Goal: Task Accomplishment & Management: Use online tool/utility

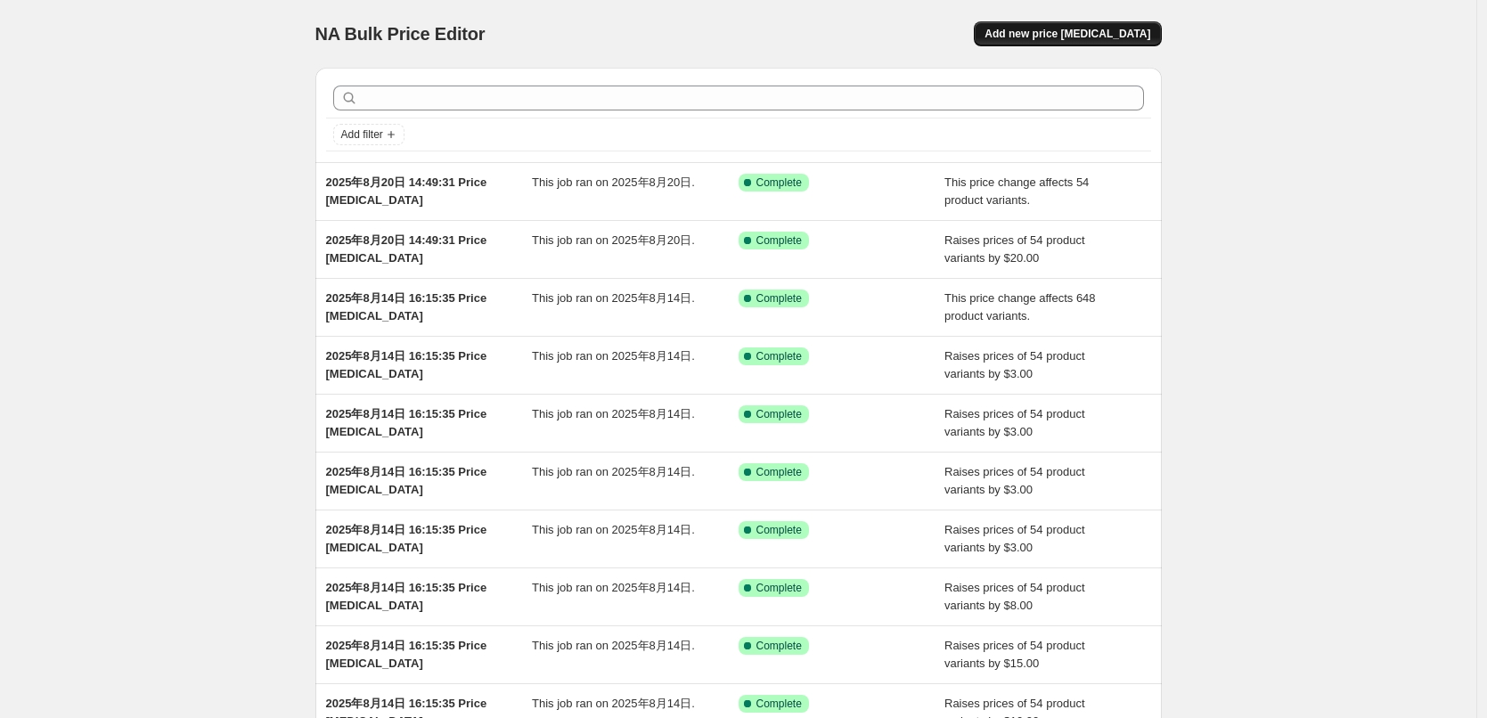
click at [1096, 45] on button "Add new price [MEDICAL_DATA]" at bounding box center [1067, 33] width 187 height 25
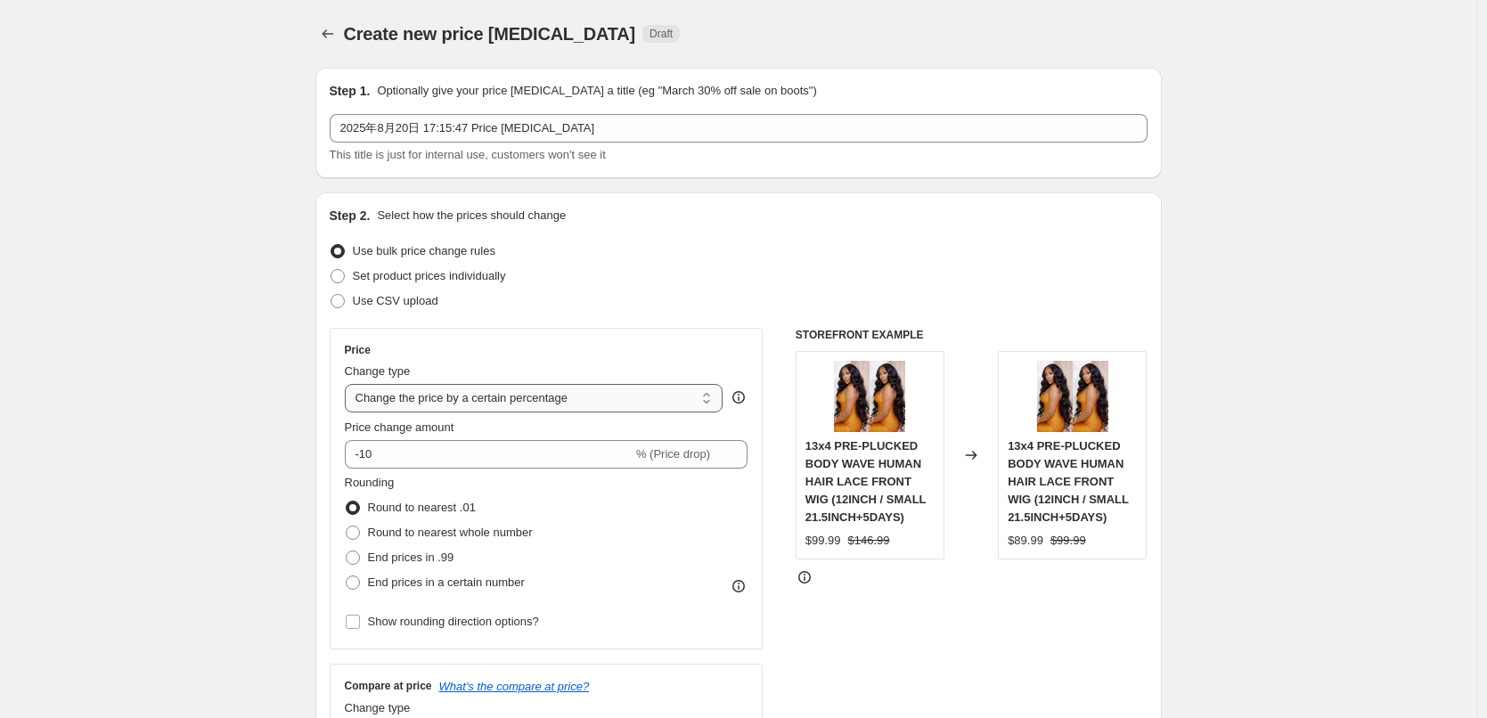
click at [420, 398] on select "Change the price to a certain amount Change the price by a certain amount Chang…" at bounding box center [534, 398] width 379 height 29
select select "no_change"
click at [349, 384] on select "Change the price to a certain amount Change the price by a certain amount Chang…" at bounding box center [534, 398] width 379 height 29
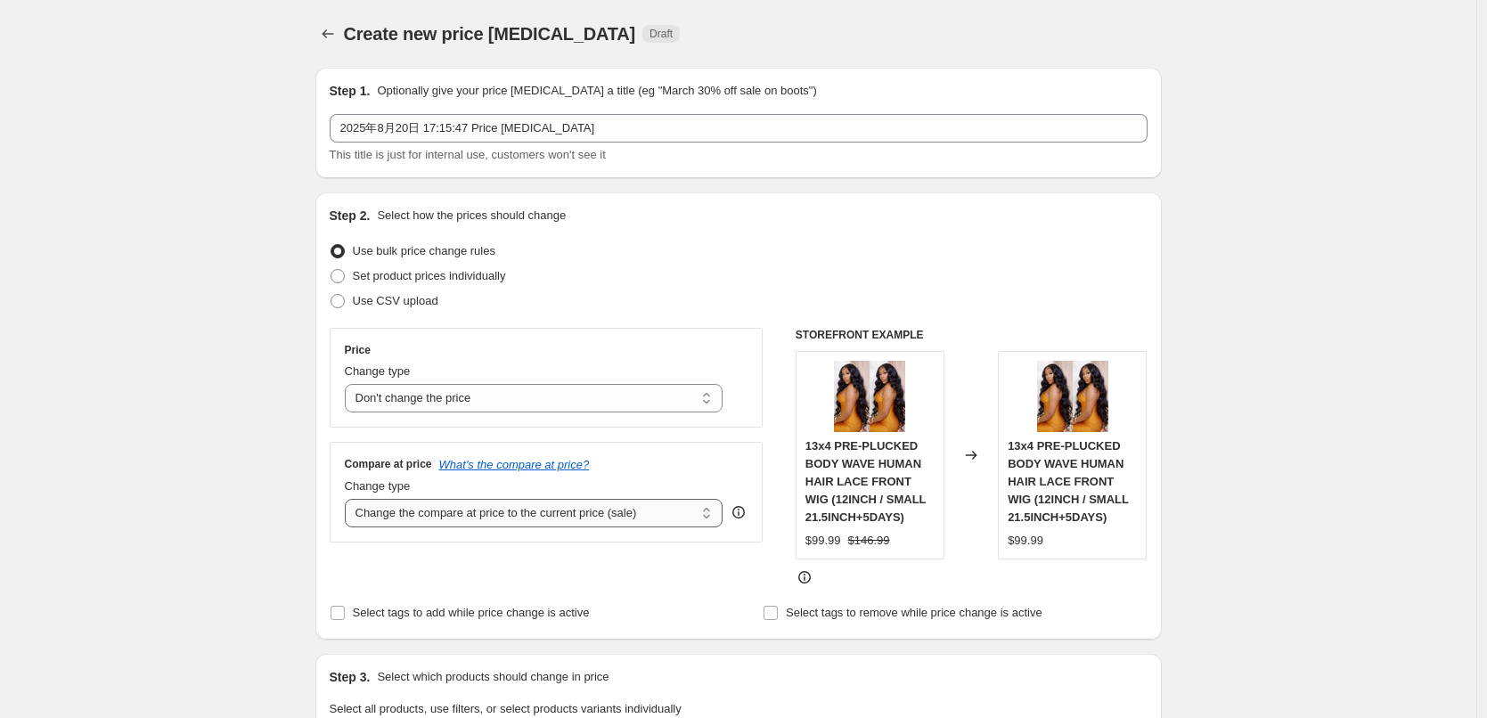
drag, startPoint x: 409, startPoint y: 511, endPoint x: 417, endPoint y: 526, distance: 17.1
click at [409, 511] on select "Change the compare at price to the current price (sale) Change the compare at p…" at bounding box center [534, 513] width 379 height 29
select select "pp"
click at [349, 499] on select "Change the compare at price to the current price (sale) Change the compare at p…" at bounding box center [534, 513] width 379 height 29
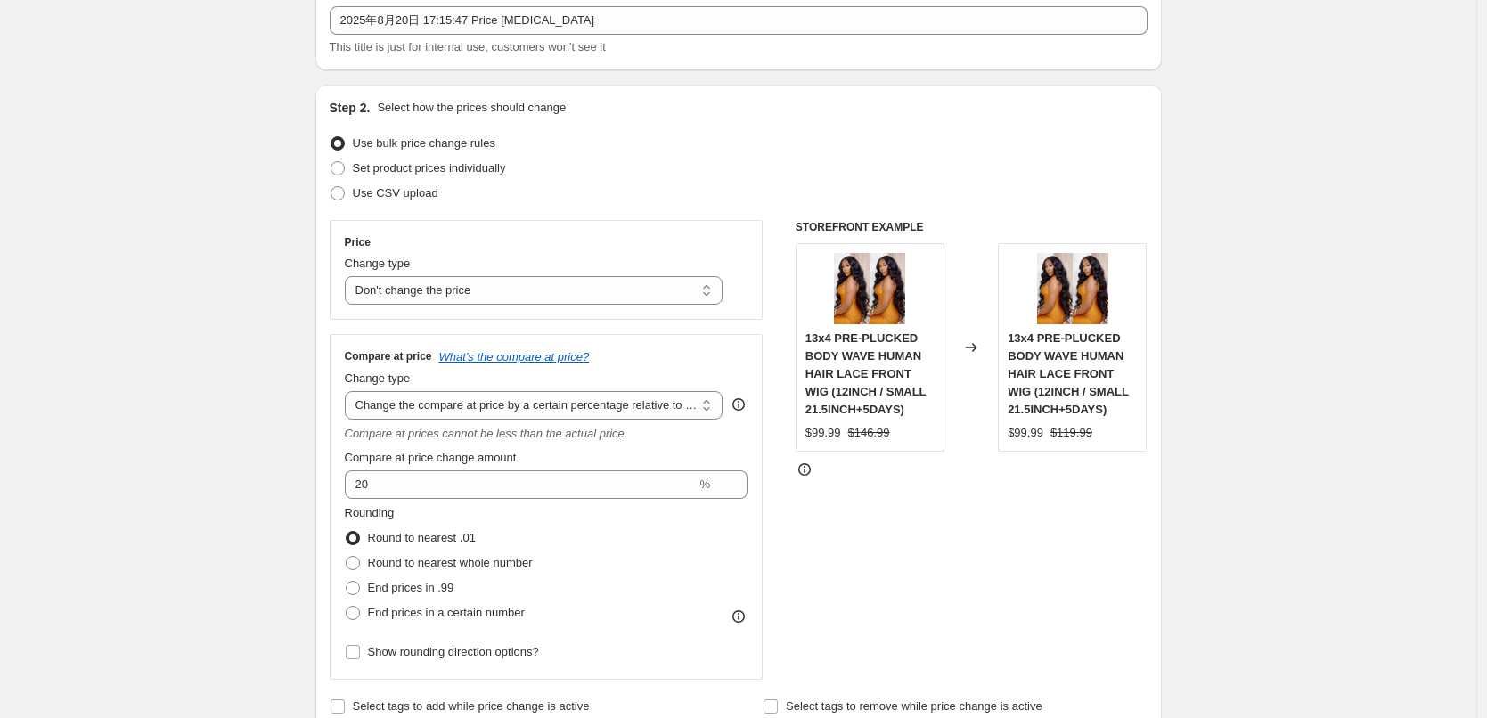
scroll to position [267, 0]
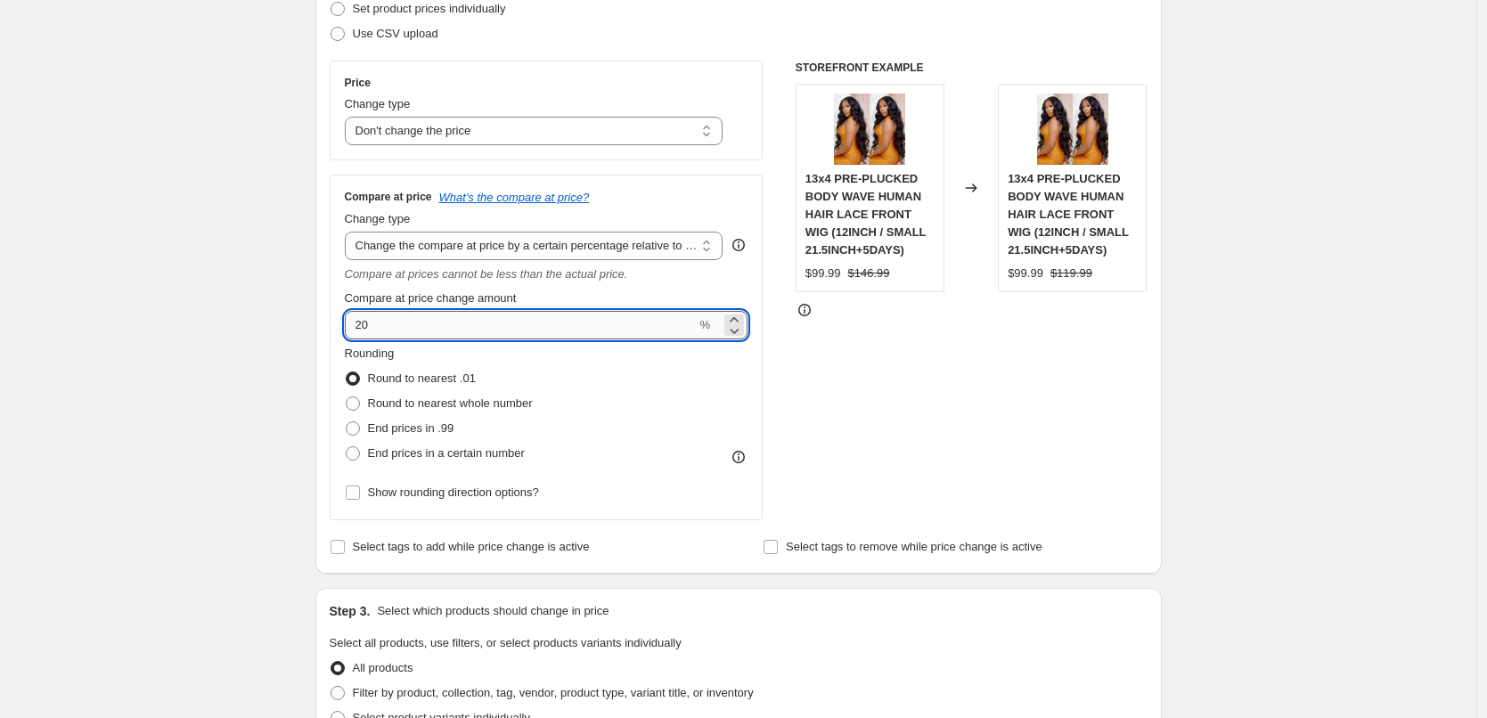
click at [386, 325] on input "20" at bounding box center [521, 325] width 352 height 29
type input "25"
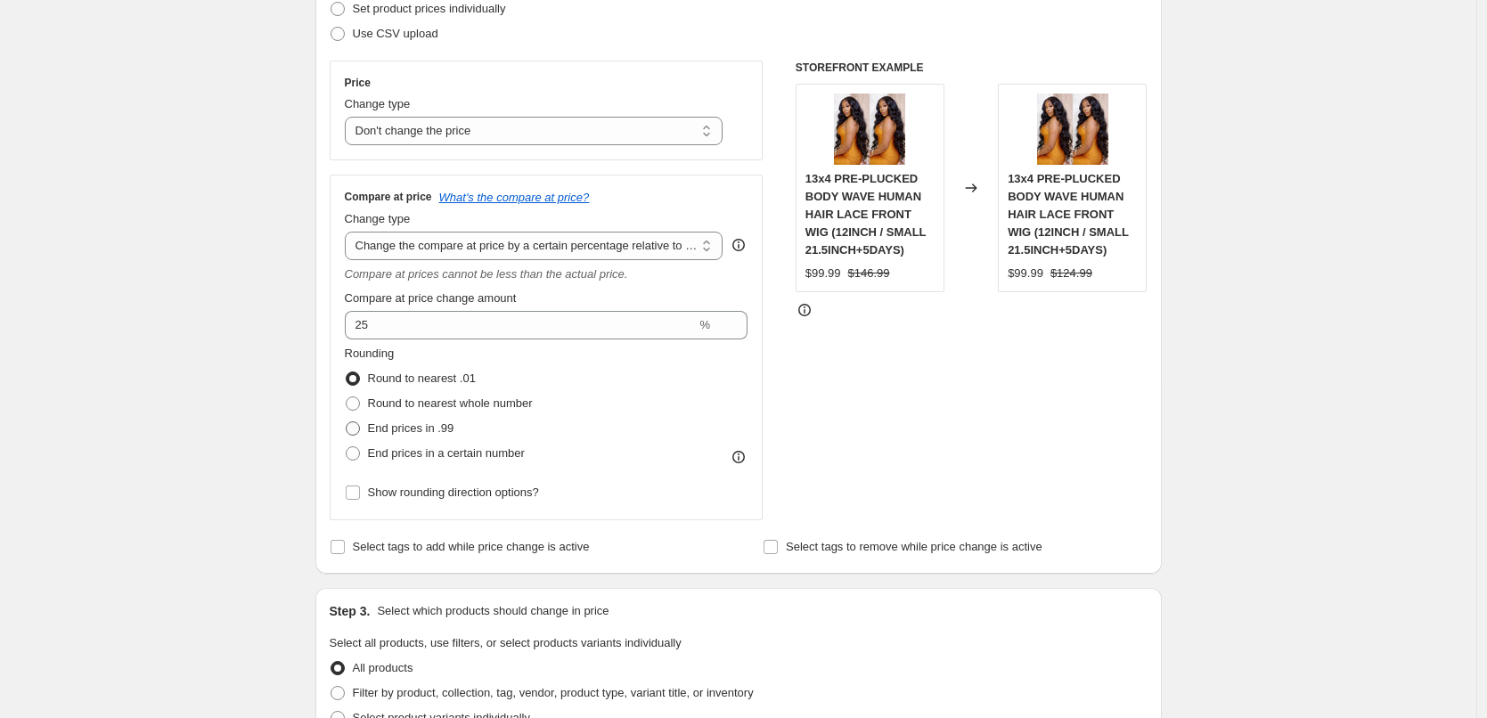
click at [366, 432] on label "End prices in .99" at bounding box center [400, 428] width 110 height 25
click at [347, 422] on input "End prices in .99" at bounding box center [346, 422] width 1 height 1
radio input "true"
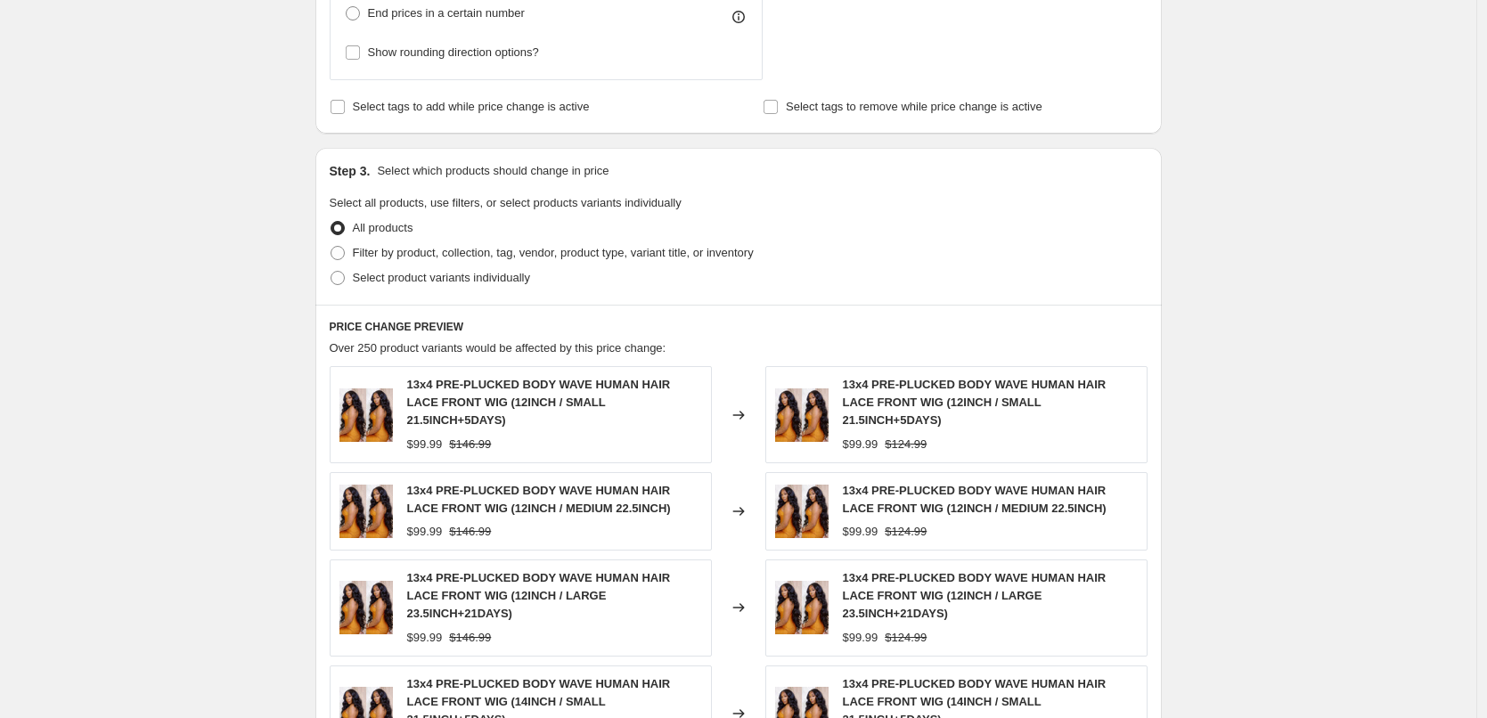
scroll to position [713, 0]
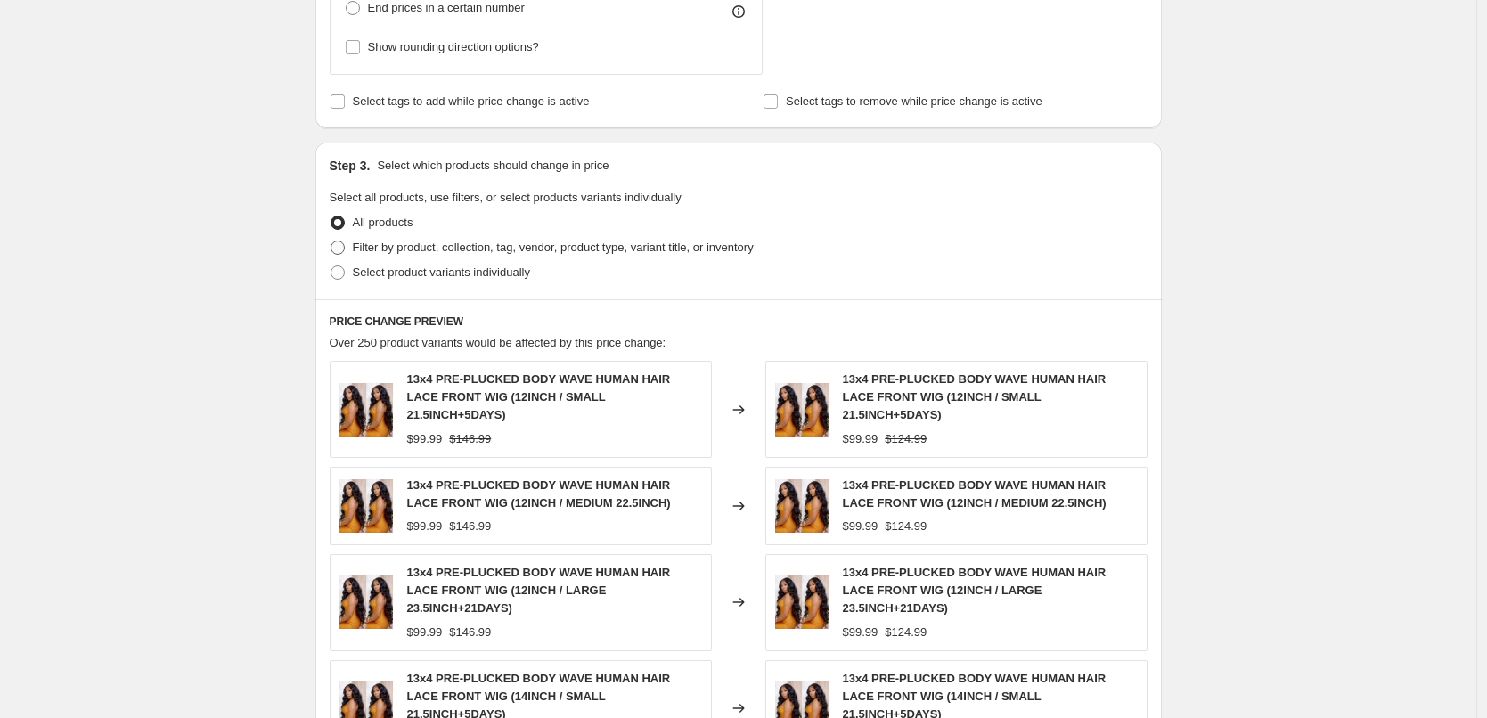
click at [429, 254] on span "Filter by product, collection, tag, vendor, product type, variant title, or inv…" at bounding box center [553, 247] width 401 height 13
click at [332, 242] on input "Filter by product, collection, tag, vendor, product type, variant title, or inv…" at bounding box center [331, 241] width 1 height 1
radio input "true"
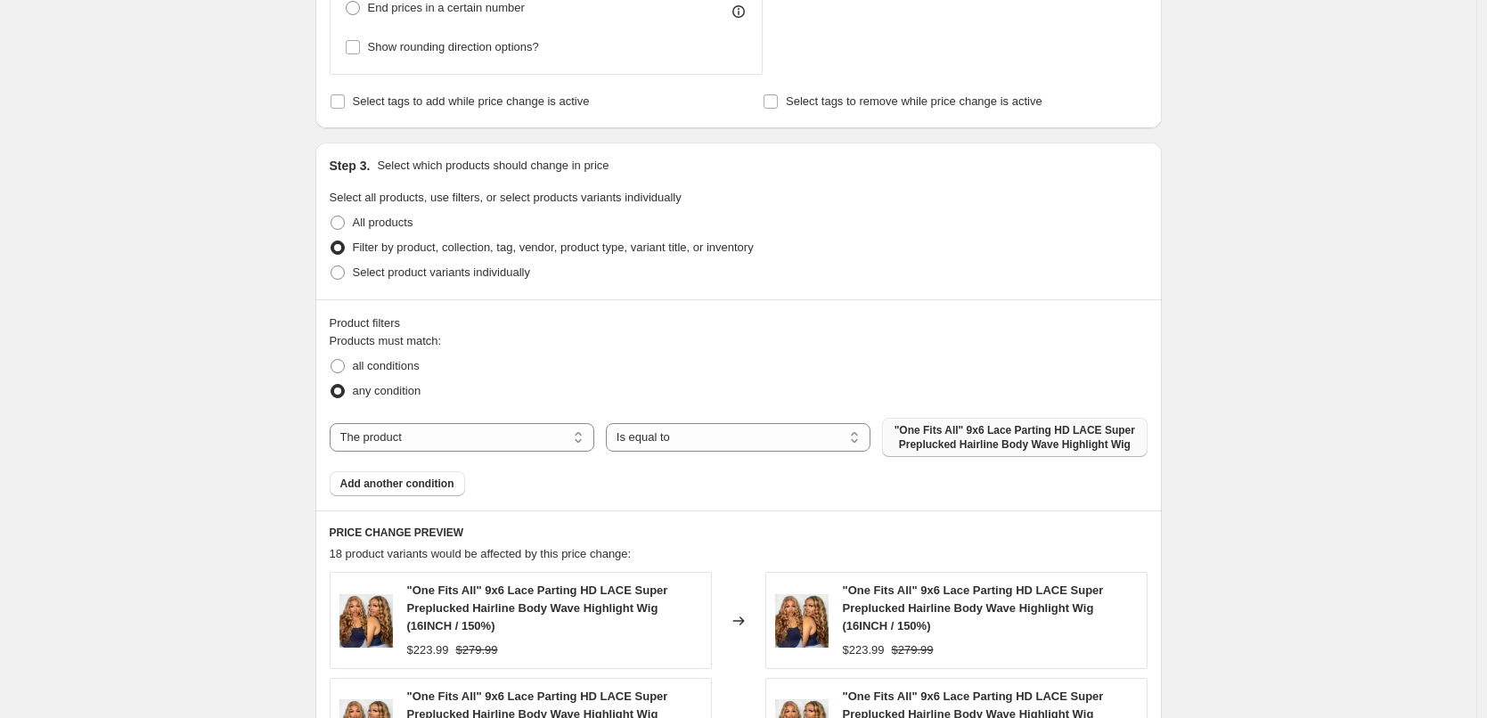
click at [935, 434] on span ""One Fits All" 9x6 Lace Parting HD LACE Super Preplucked Hairline Body Wave Hig…" at bounding box center [1014, 437] width 243 height 29
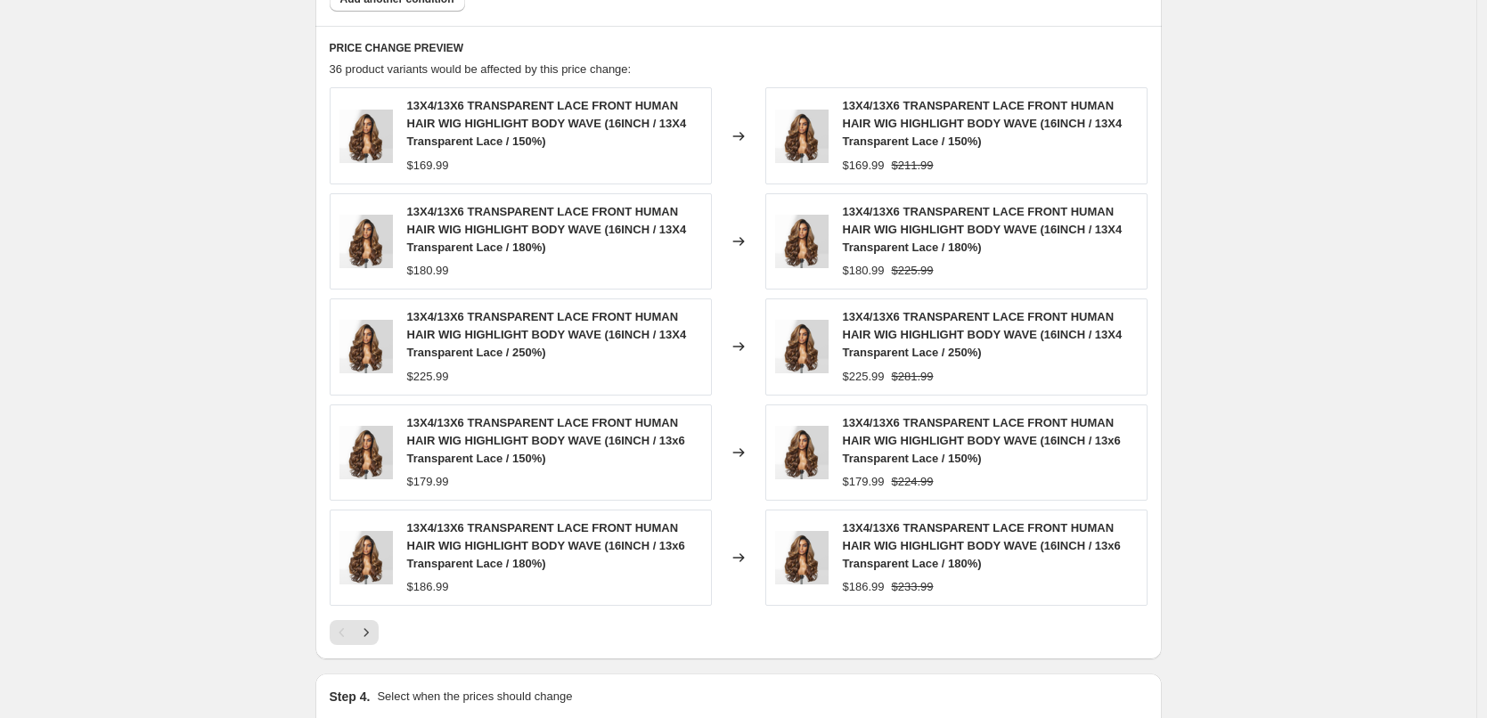
scroll to position [1416, 0]
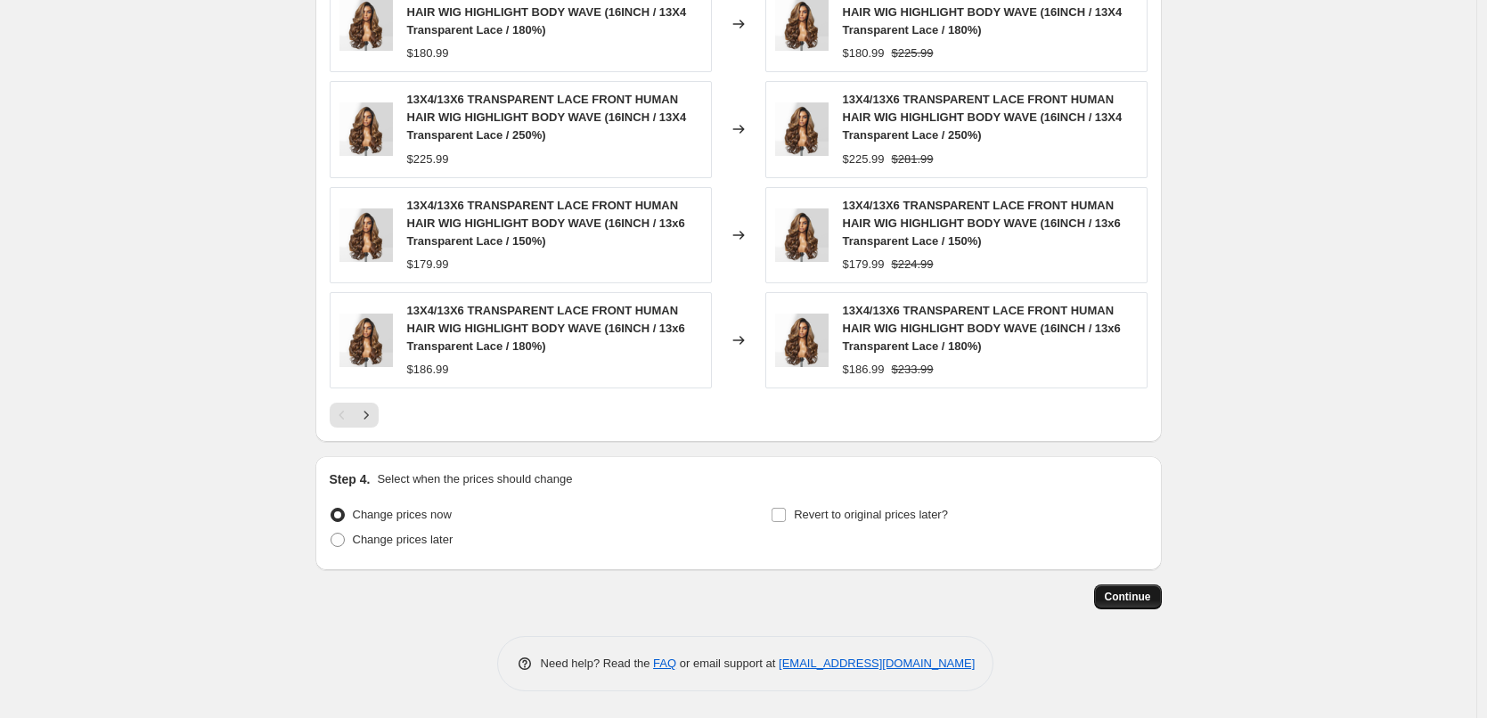
click at [1147, 593] on span "Continue" at bounding box center [1128, 597] width 46 height 14
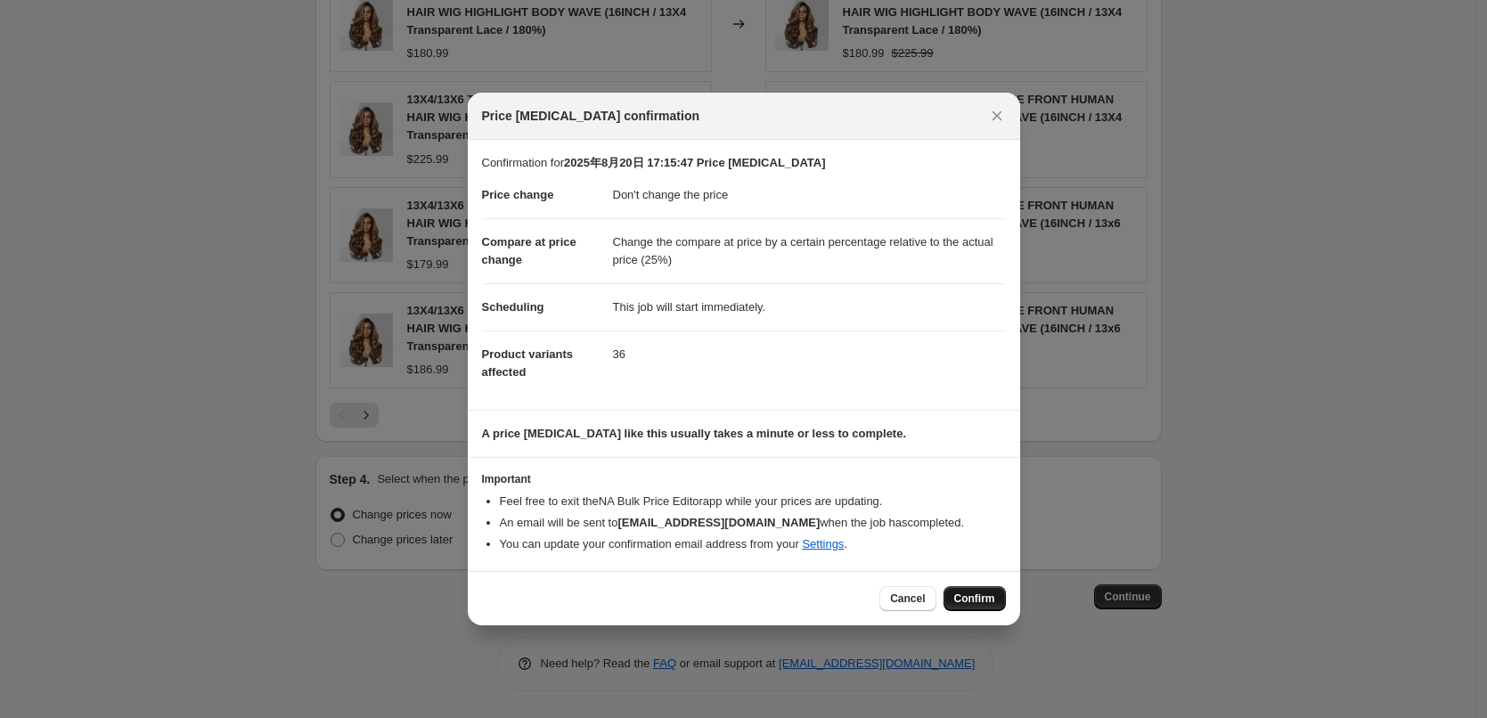
click at [973, 601] on span "Confirm" at bounding box center [974, 599] width 41 height 14
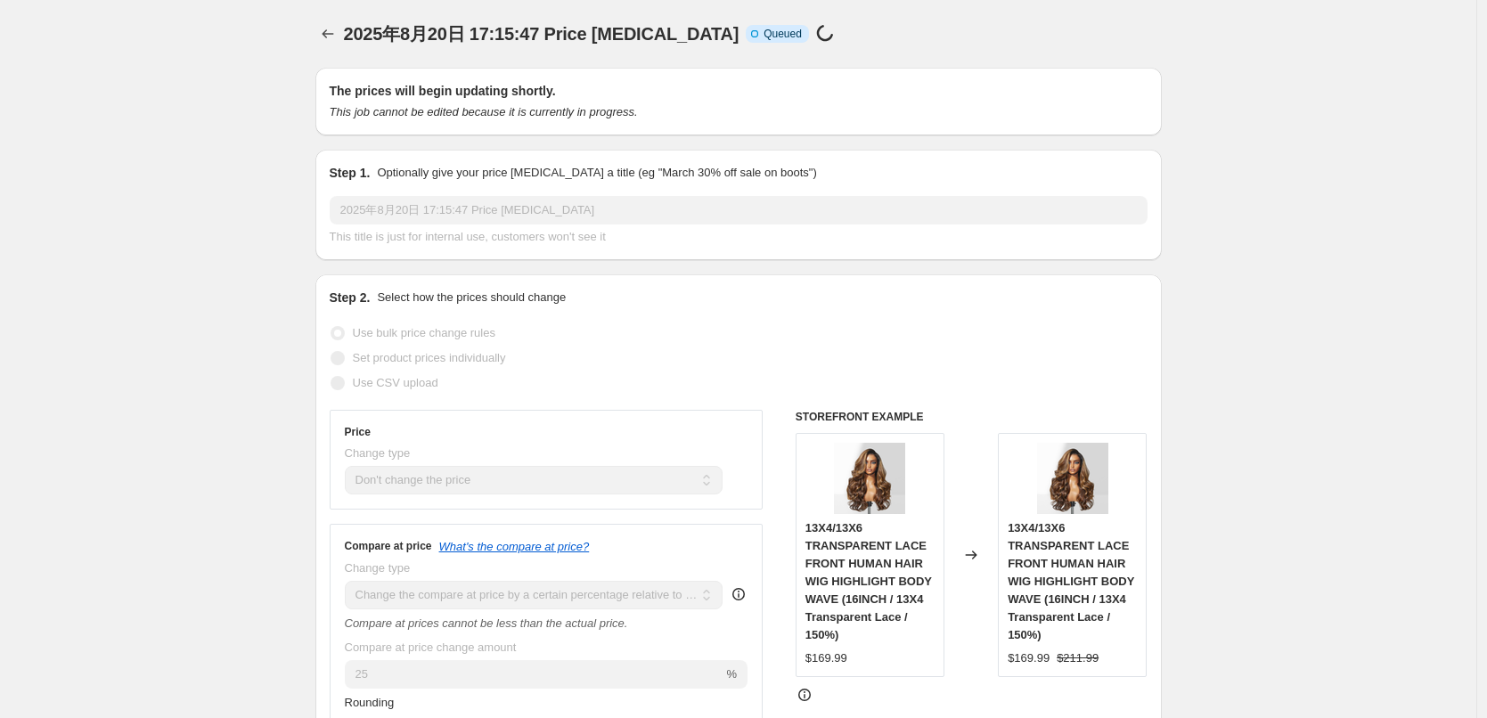
scroll to position [1416, 0]
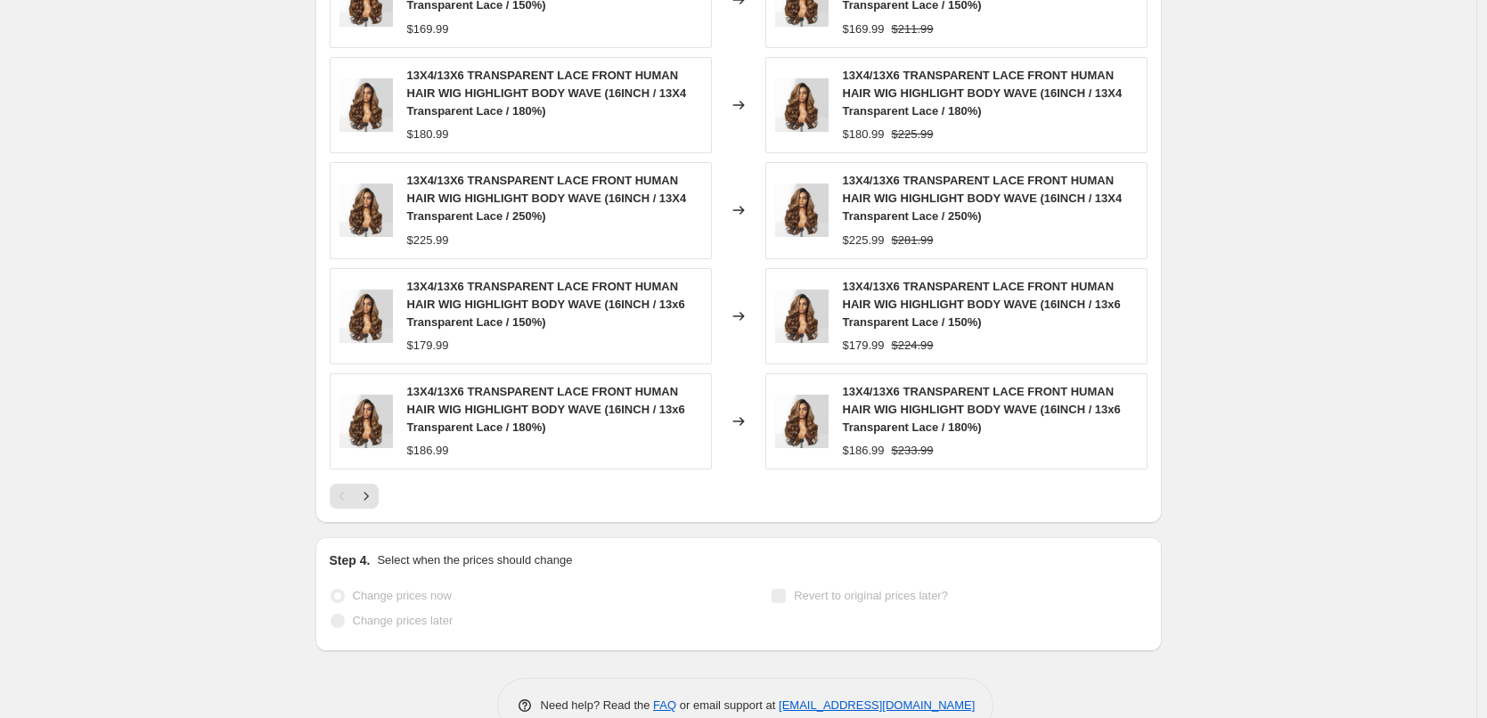
select select "no_change"
select select "pp"
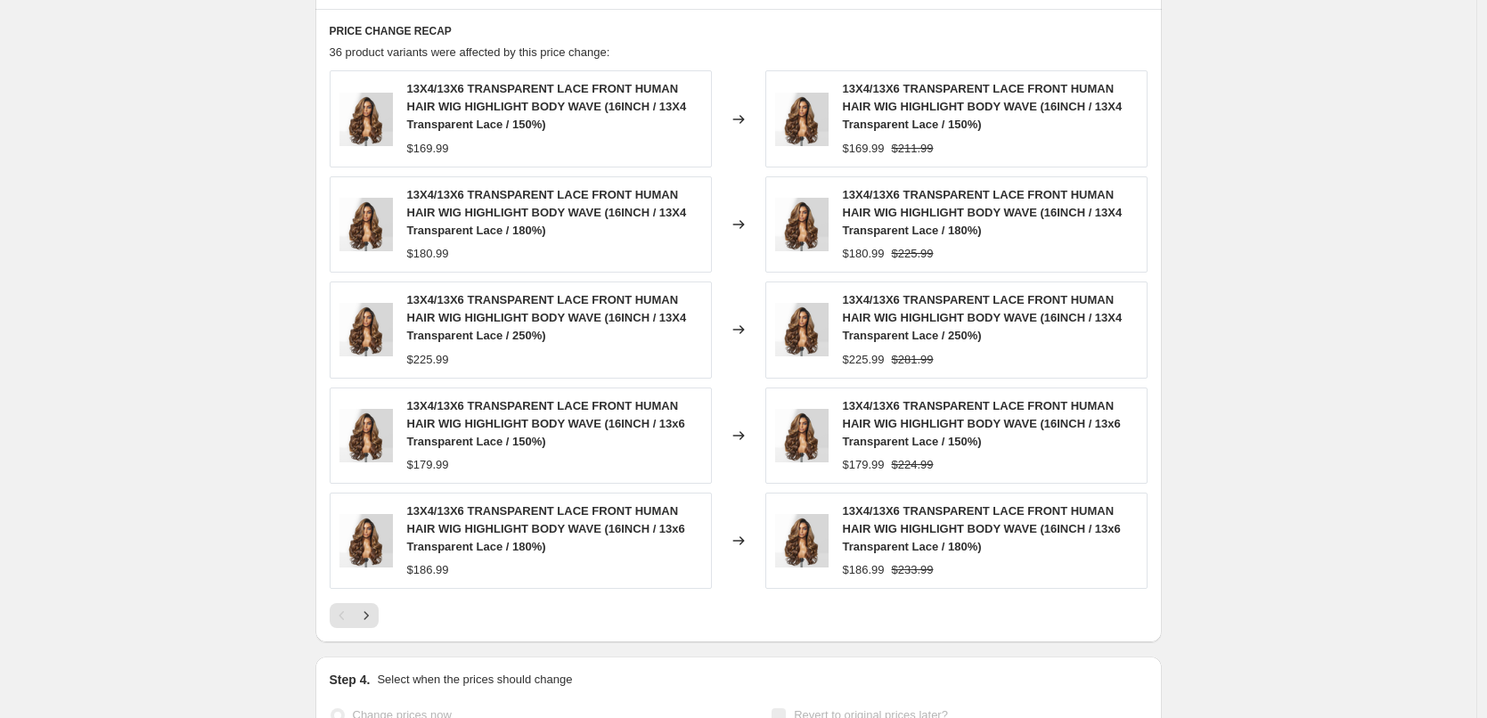
scroll to position [0, 0]
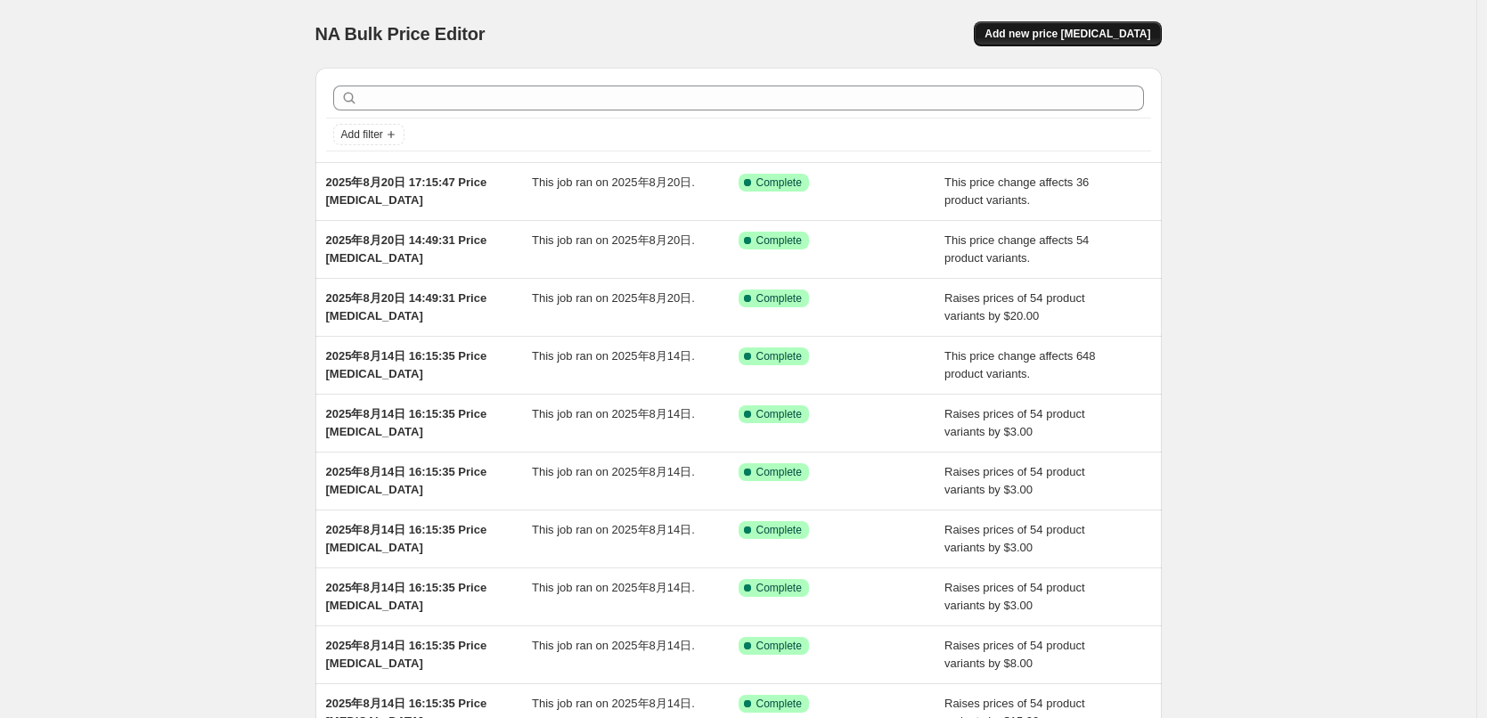
click at [1059, 39] on span "Add new price [MEDICAL_DATA]" at bounding box center [1068, 34] width 166 height 14
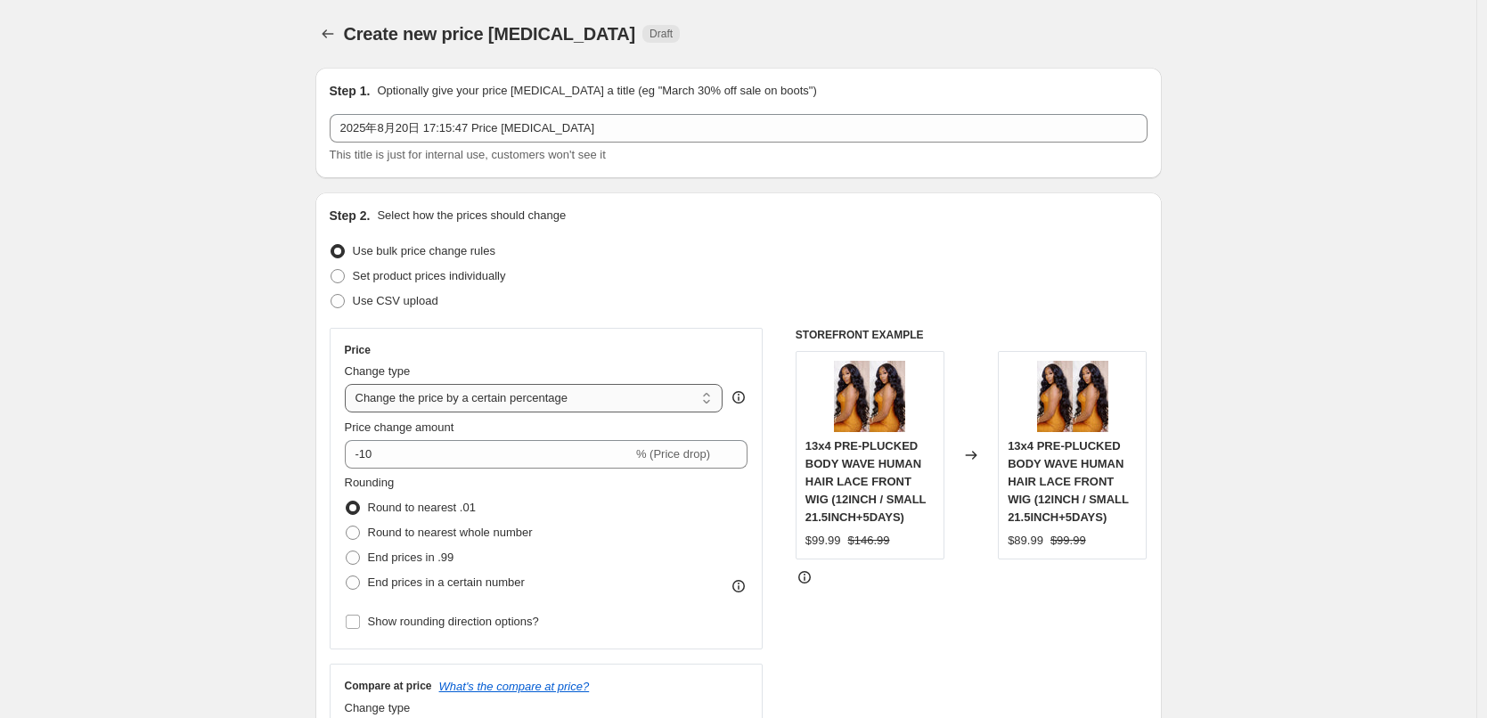
click at [415, 395] on select "Change the price to a certain amount Change the price by a certain amount Chang…" at bounding box center [534, 398] width 379 height 29
select select "no_change"
click at [349, 384] on select "Change the price to a certain amount Change the price by a certain amount Chang…" at bounding box center [534, 398] width 379 height 29
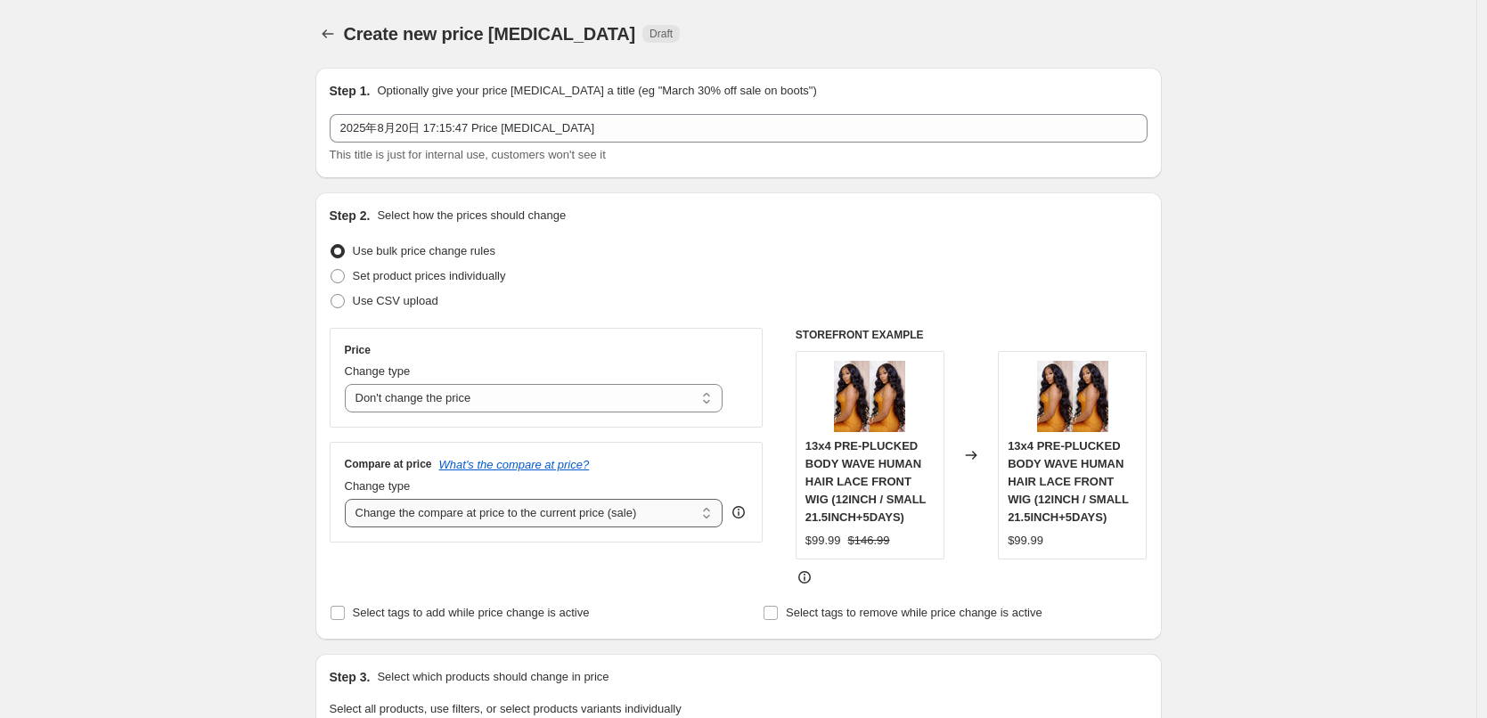
click at [423, 516] on select "Change the compare at price to the current price (sale) Change the compare at p…" at bounding box center [534, 513] width 379 height 29
select select "pp"
click at [349, 499] on select "Change the compare at price to the current price (sale) Change the compare at p…" at bounding box center [534, 513] width 379 height 29
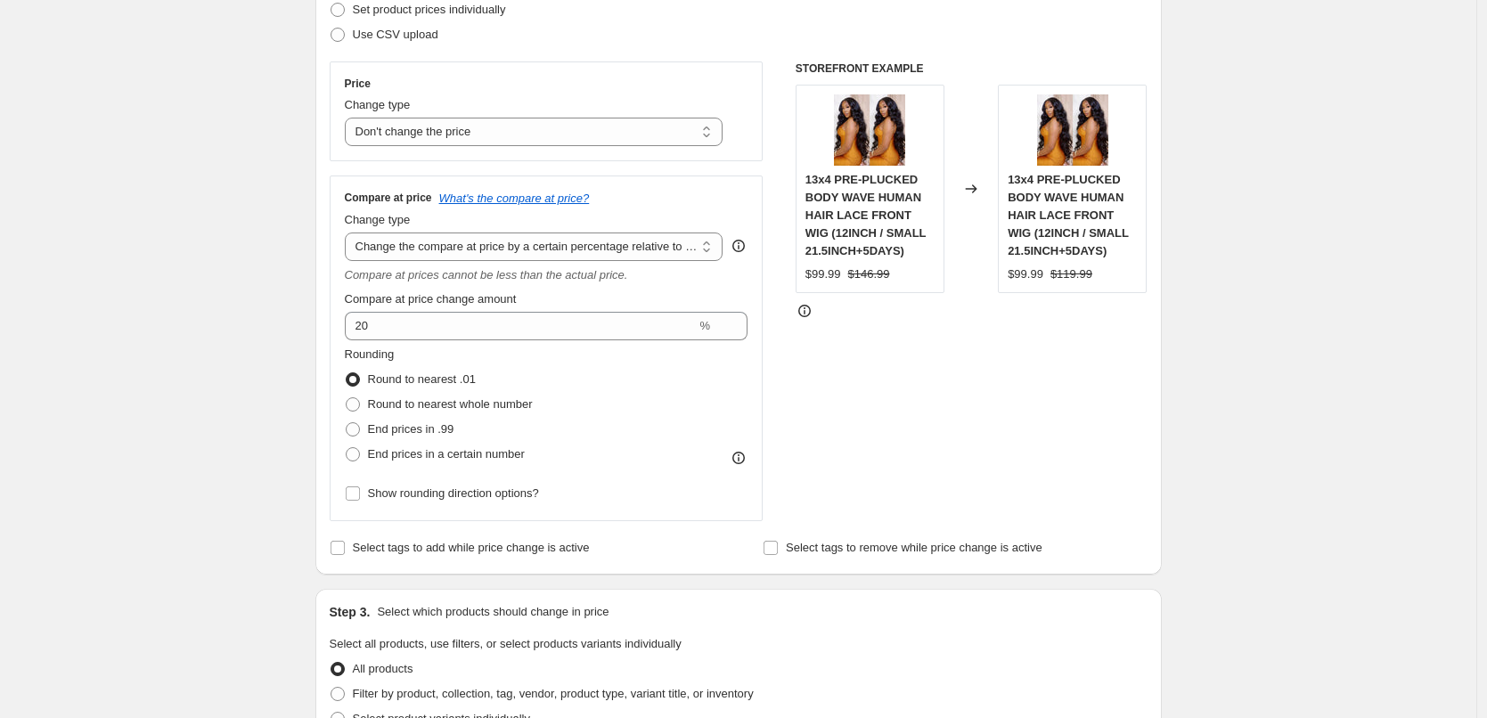
scroll to position [267, 0]
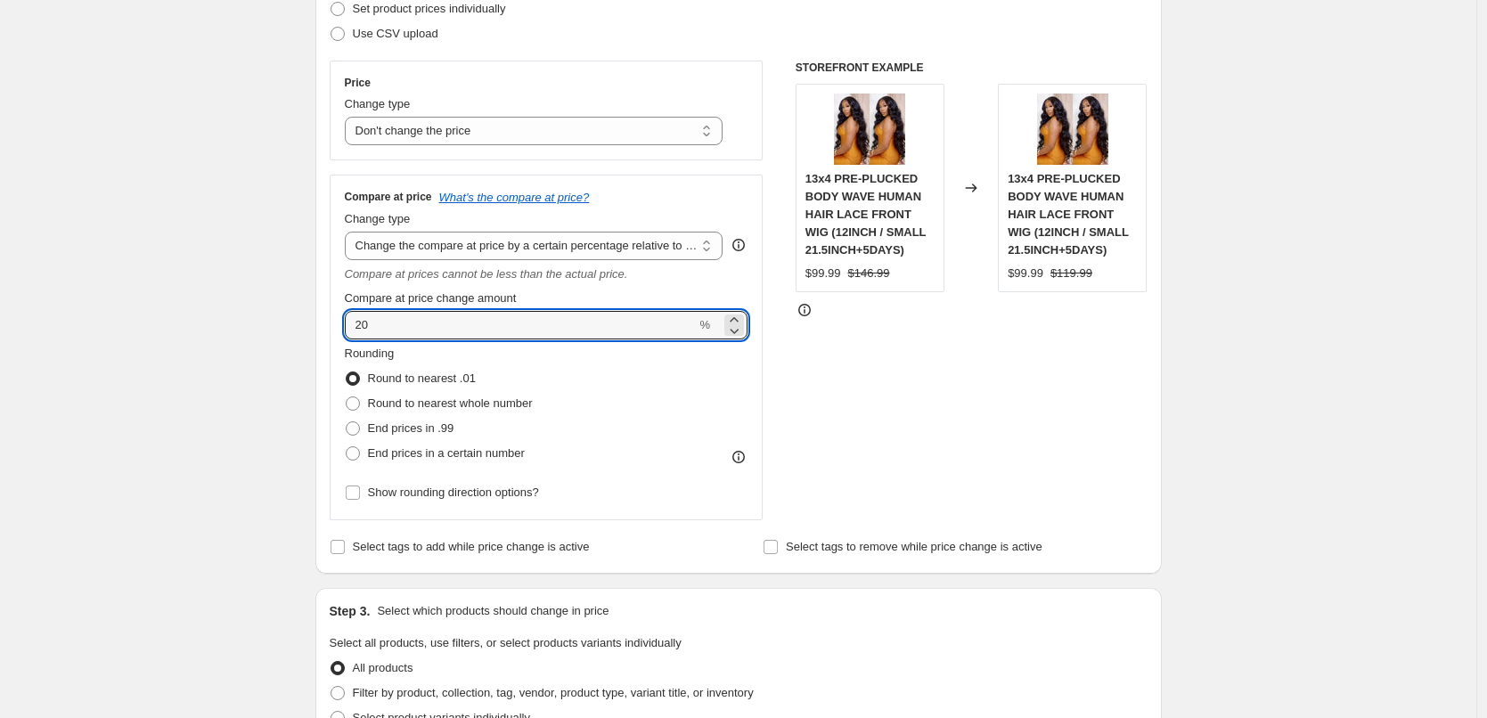
drag, startPoint x: 398, startPoint y: 330, endPoint x: 329, endPoint y: 319, distance: 70.3
click at [329, 319] on div "Step 2. Select how the prices should change Use bulk price change rules Set pro…" at bounding box center [738, 249] width 847 height 649
type input "25"
click at [391, 425] on span "End prices in .99" at bounding box center [411, 428] width 86 height 13
click at [347, 422] on input "End prices in .99" at bounding box center [346, 422] width 1 height 1
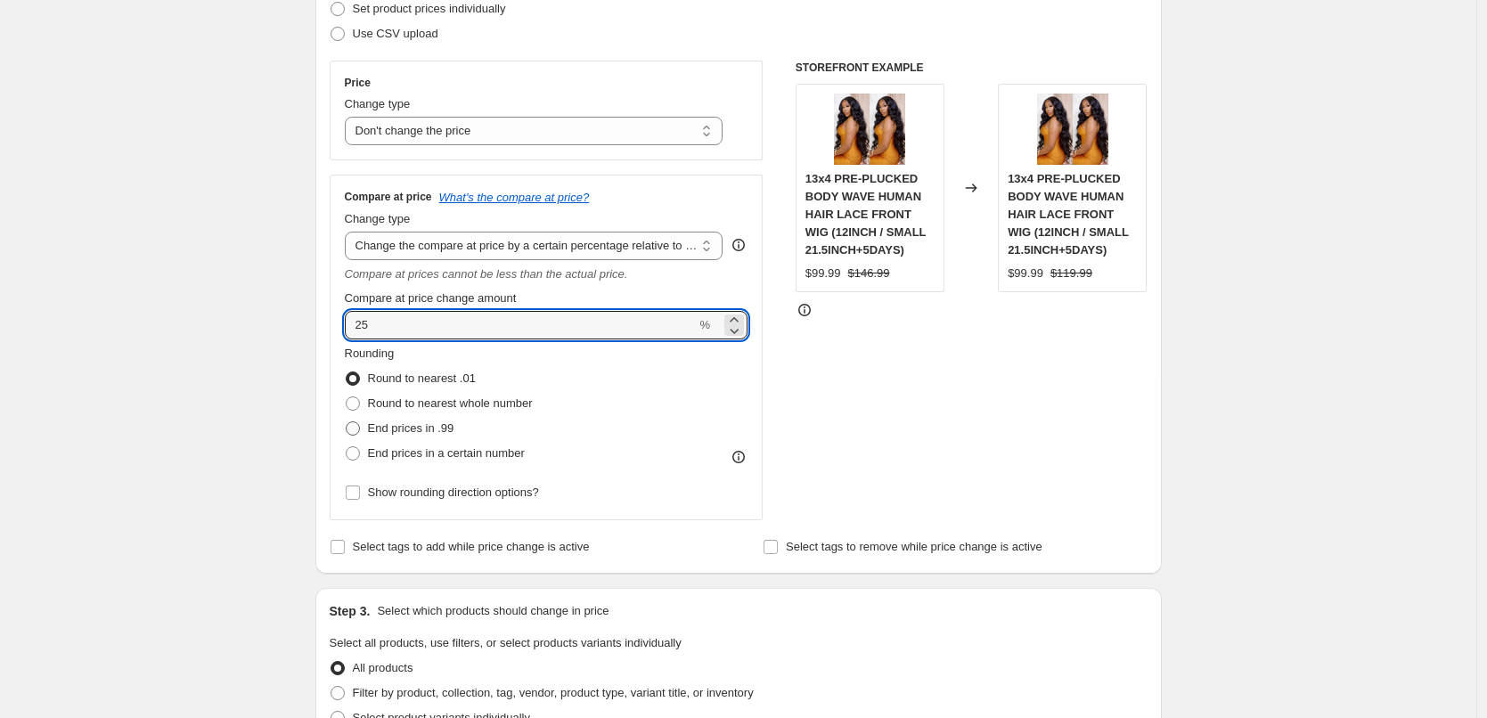
radio input "true"
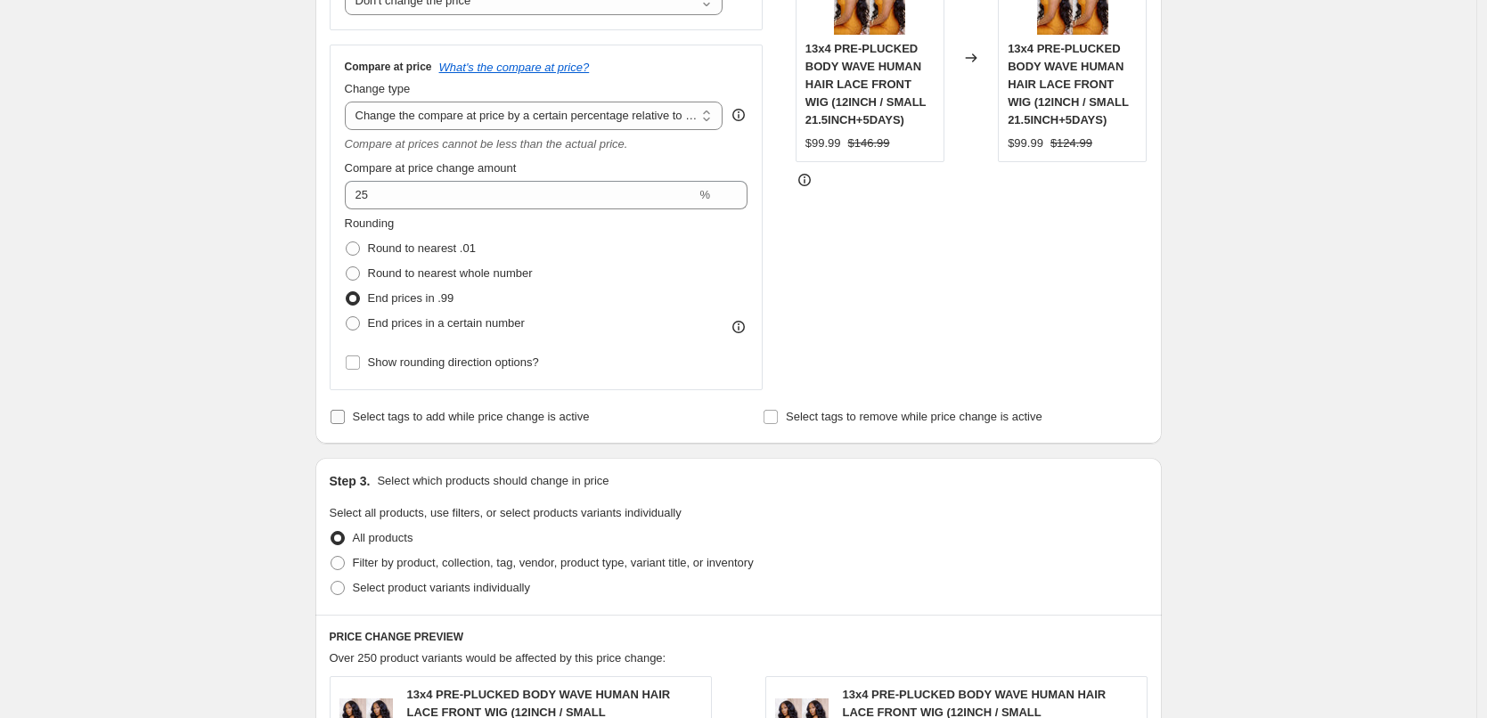
scroll to position [535, 0]
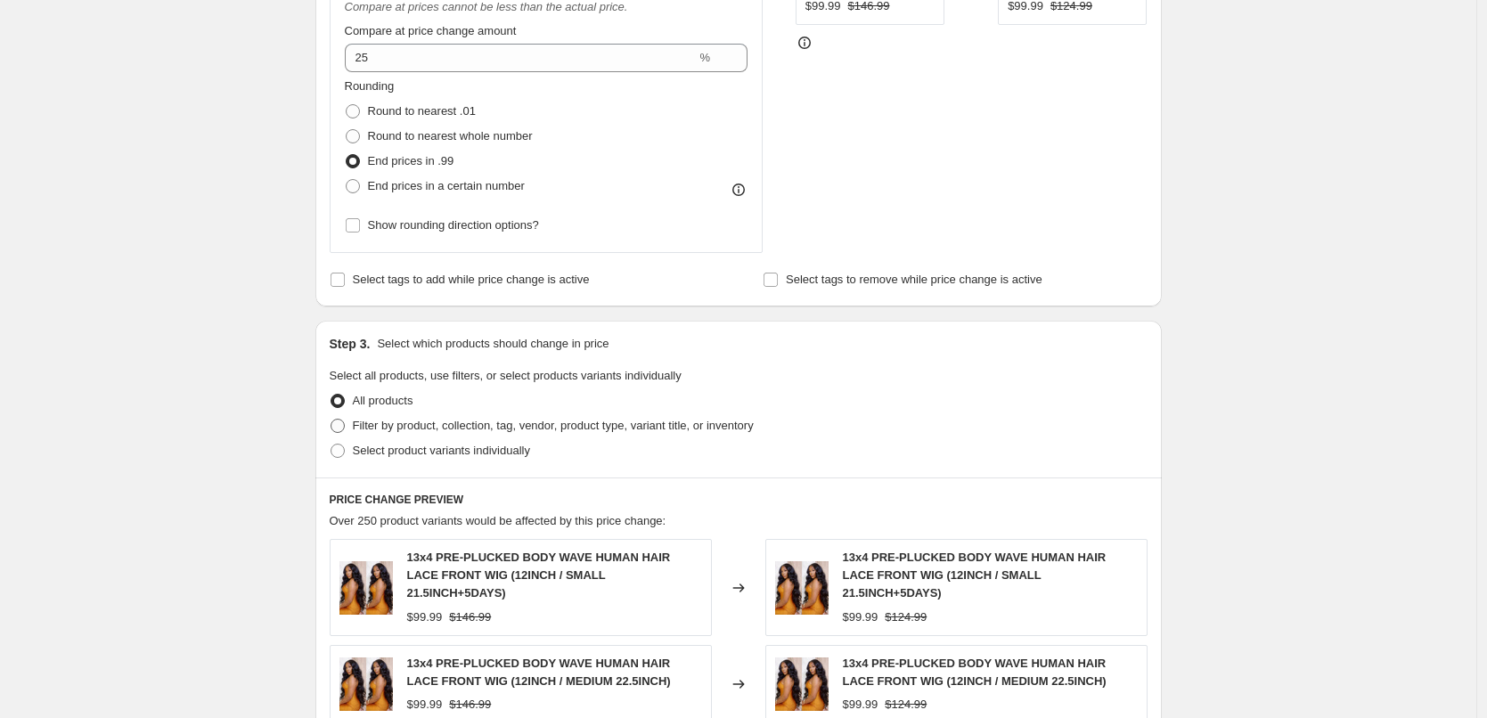
click at [499, 422] on span "Filter by product, collection, tag, vendor, product type, variant title, or inv…" at bounding box center [553, 425] width 401 height 13
click at [332, 420] on input "Filter by product, collection, tag, vendor, product type, variant title, or inv…" at bounding box center [331, 419] width 1 height 1
radio input "true"
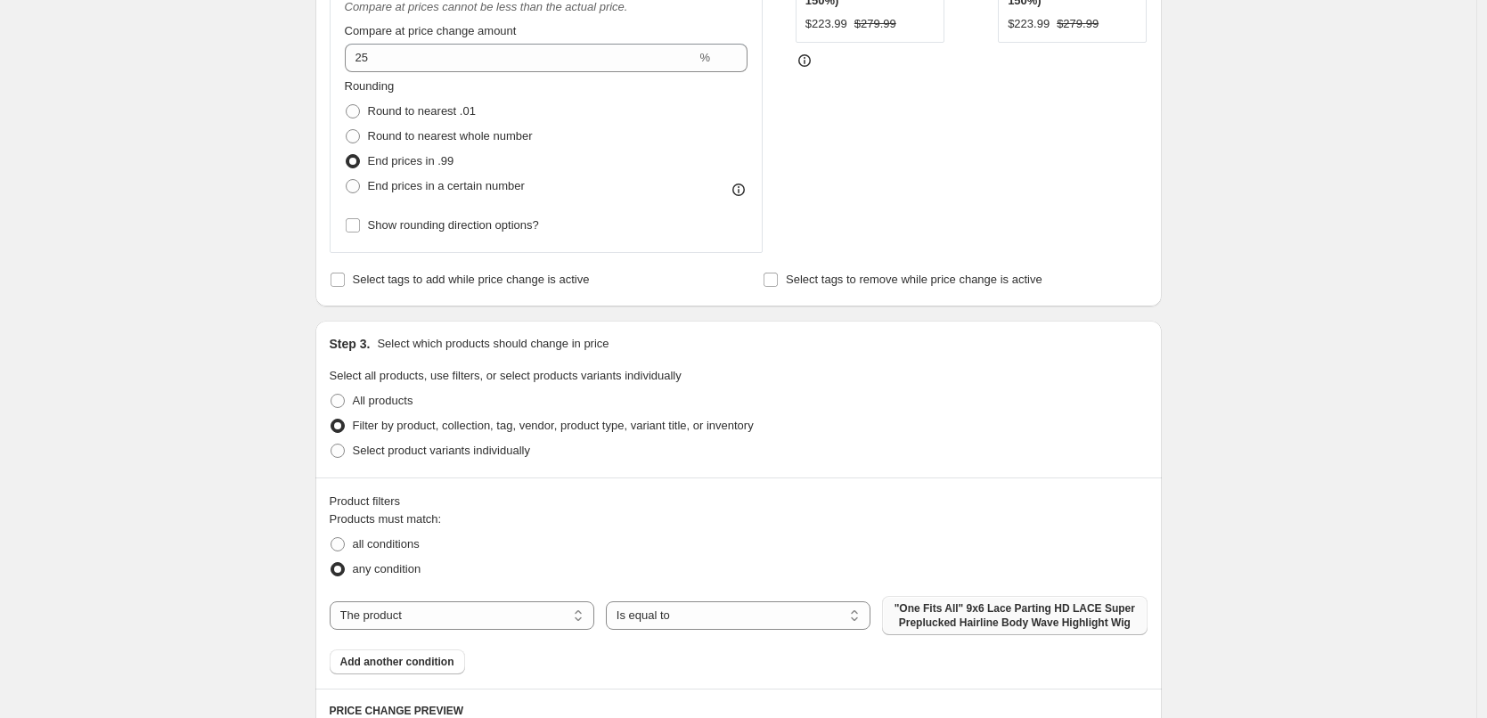
click at [926, 616] on span ""One Fits All" 9x6 Lace Parting HD LACE Super Preplucked Hairline Body Wave Hig…" at bounding box center [1014, 616] width 243 height 29
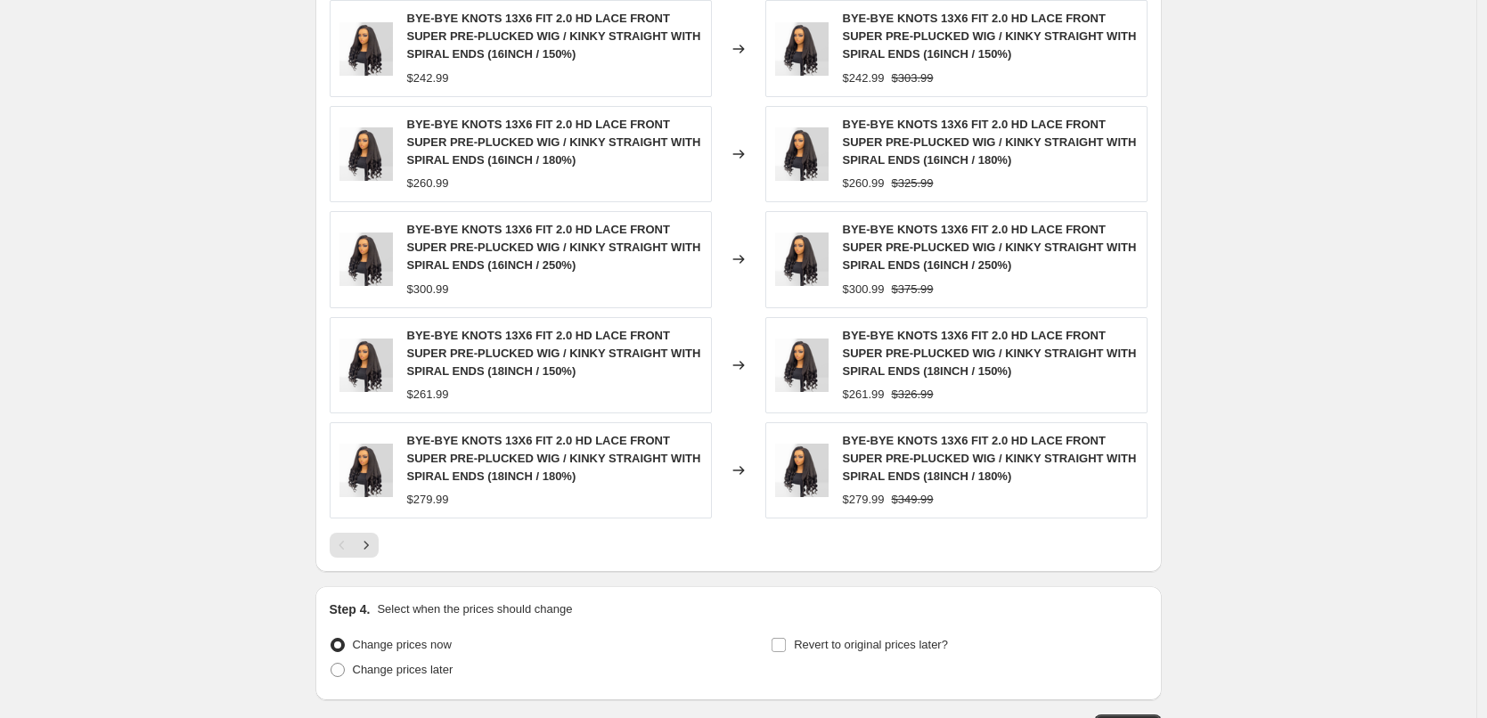
scroll to position [1430, 0]
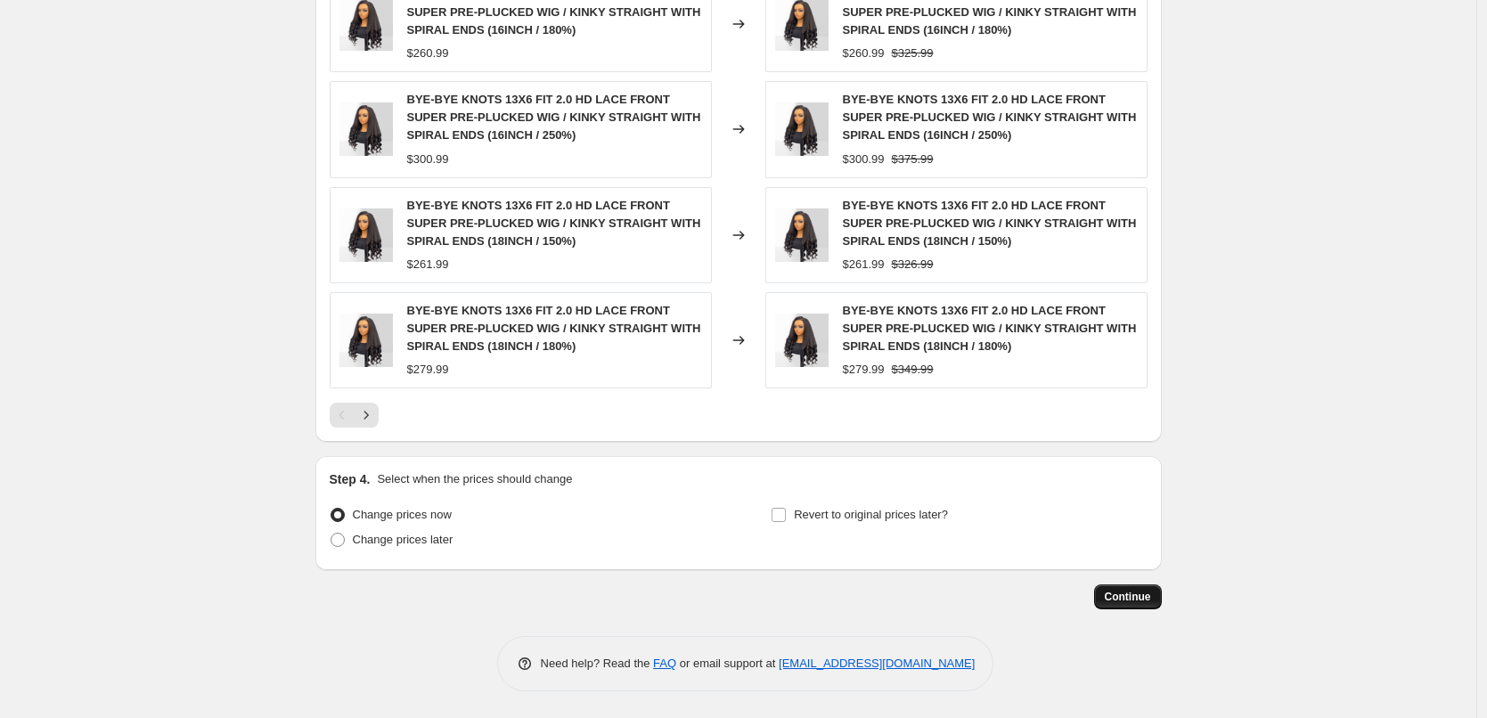
click at [1120, 586] on button "Continue" at bounding box center [1128, 597] width 68 height 25
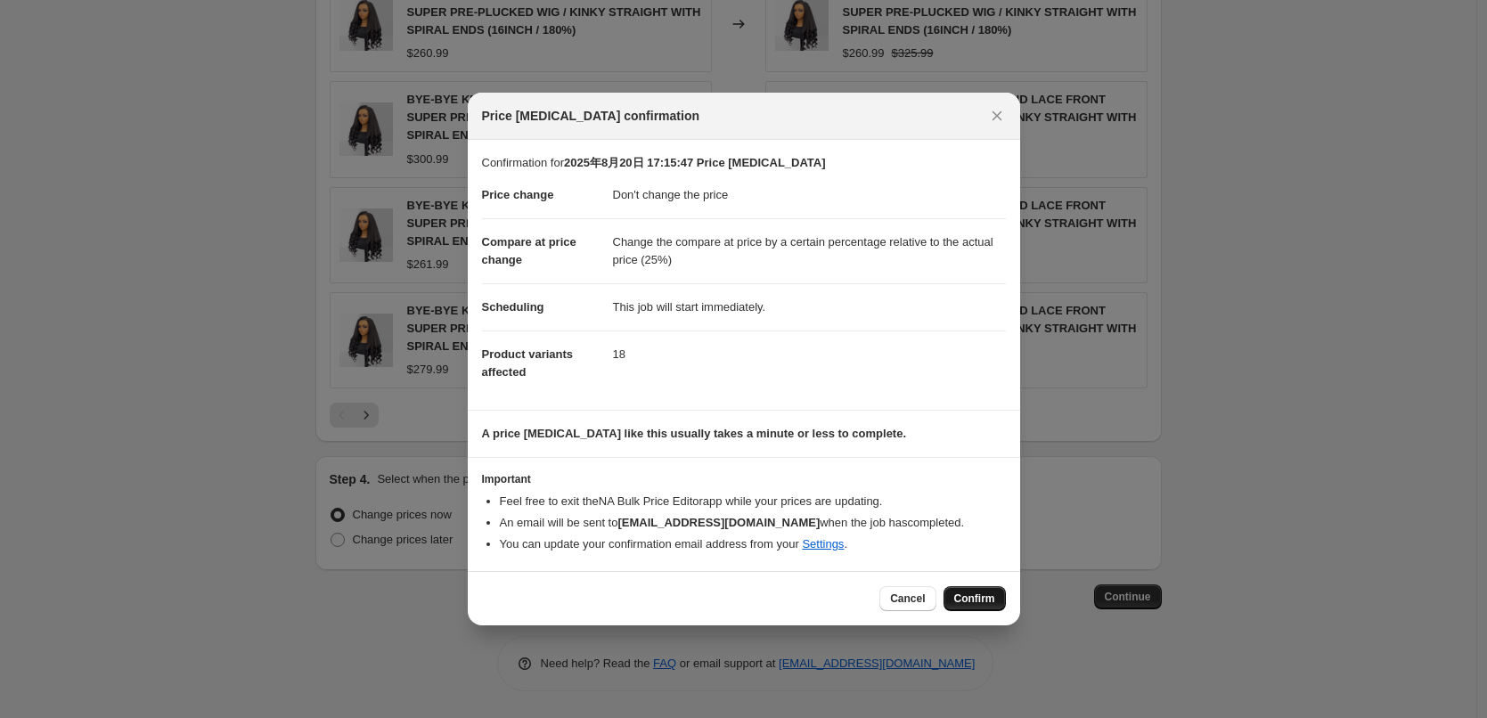
click at [979, 602] on span "Confirm" at bounding box center [974, 599] width 41 height 14
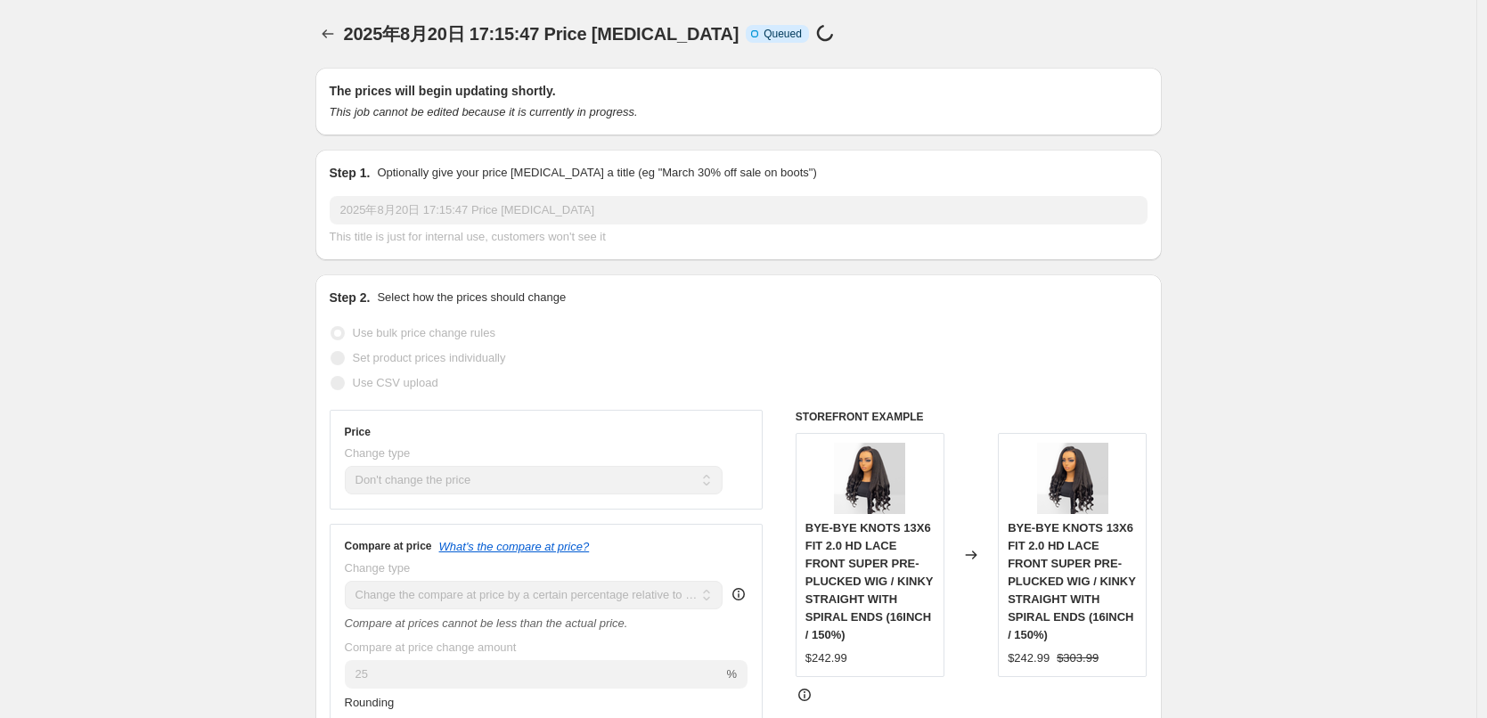
scroll to position [1430, 0]
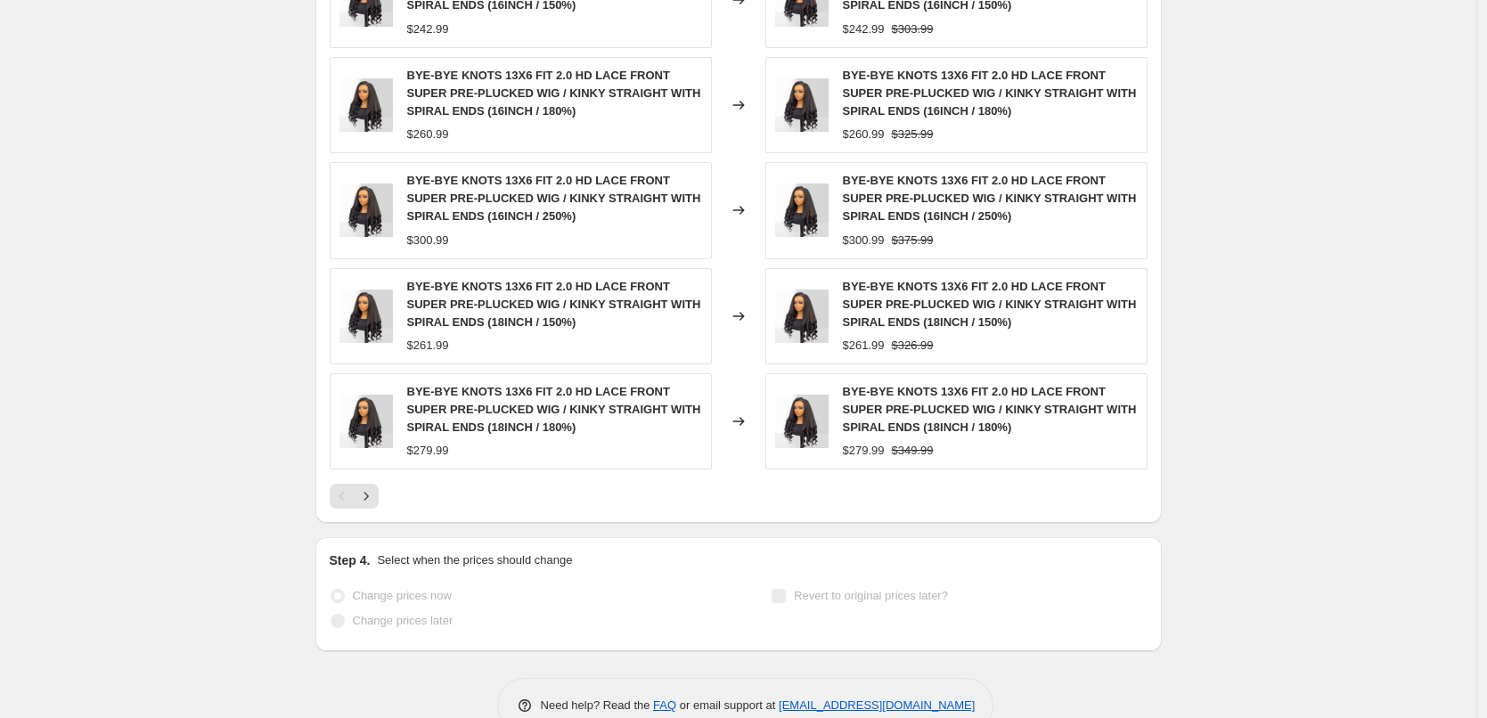
select select "no_change"
select select "pp"
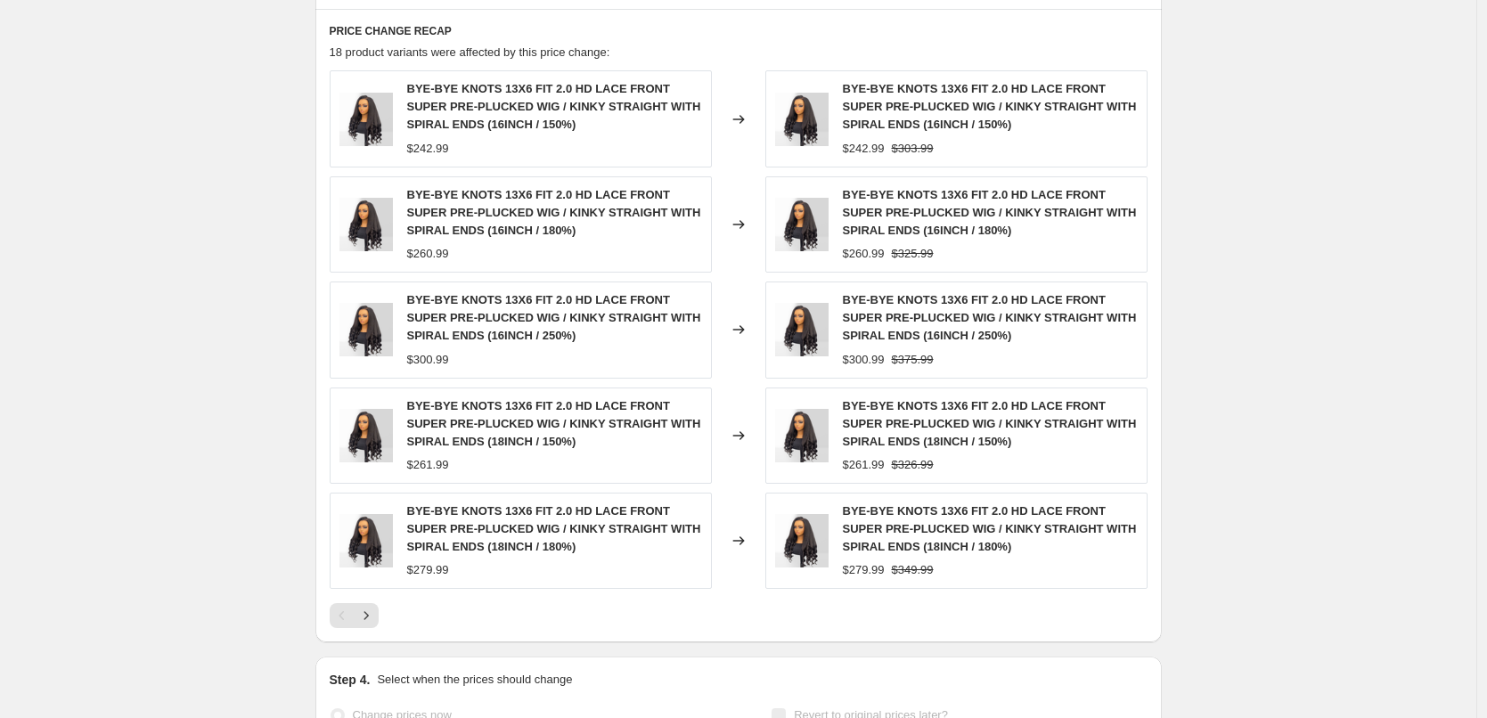
scroll to position [0, 0]
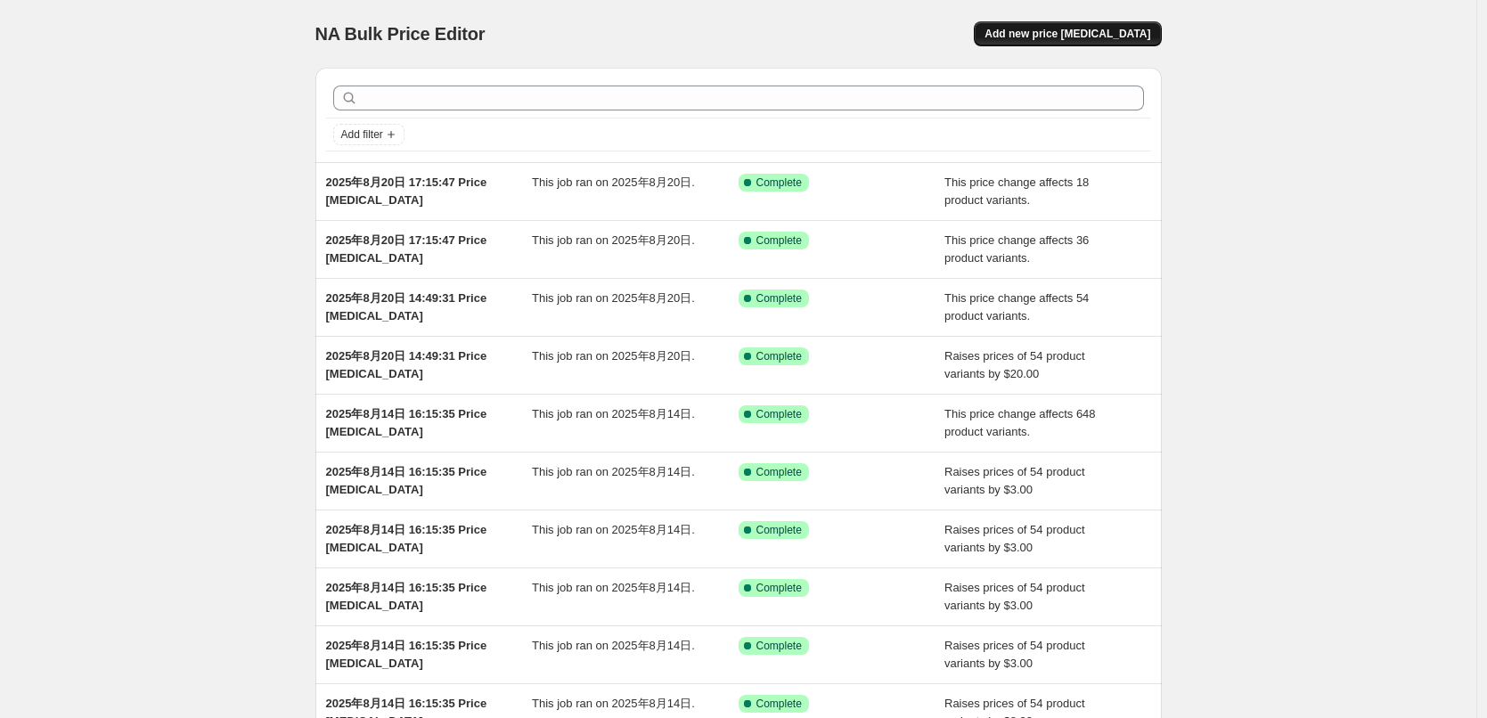
click at [1082, 32] on span "Add new price [MEDICAL_DATA]" at bounding box center [1068, 34] width 166 height 14
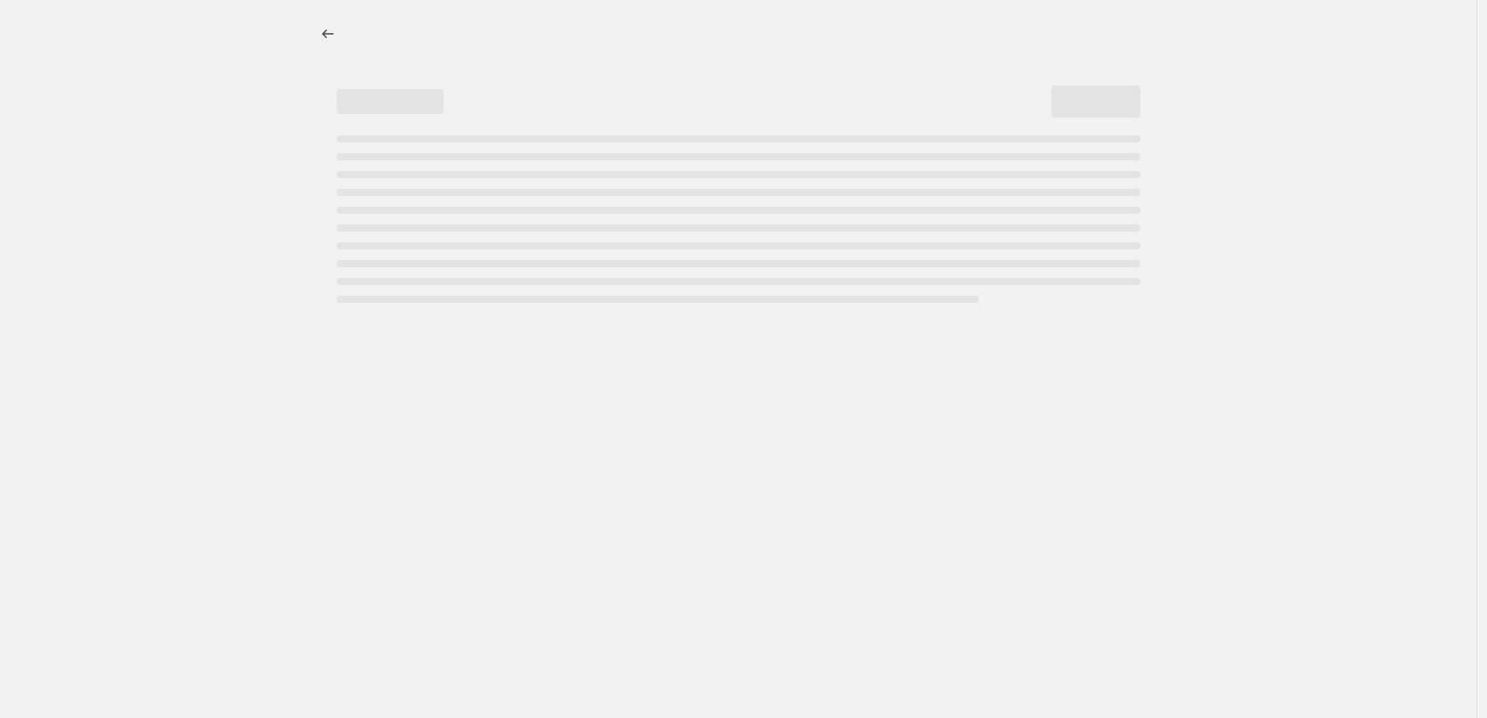
select select "percentage"
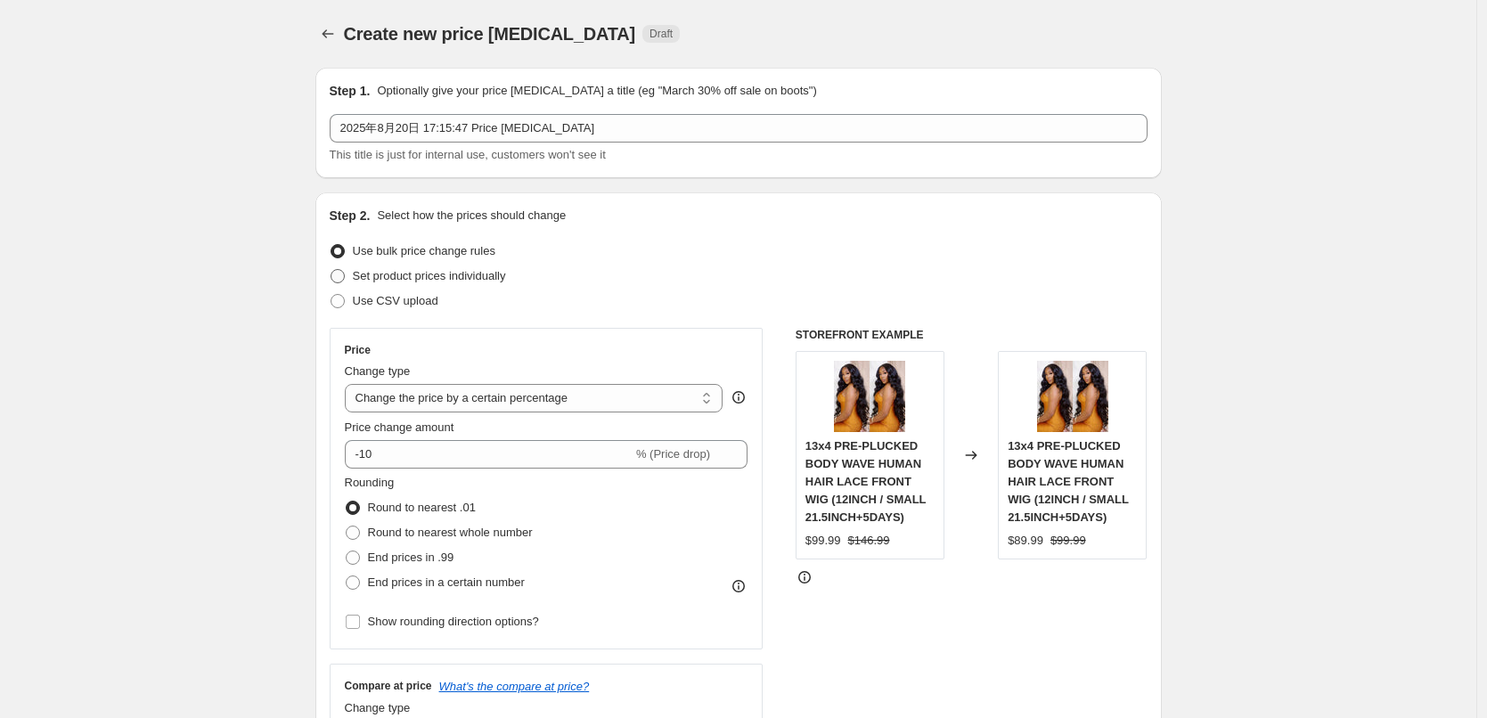
click at [378, 275] on span "Set product prices individually" at bounding box center [429, 275] width 153 height 13
click at [332, 270] on input "Set product prices individually" at bounding box center [331, 269] width 1 height 1
radio input "true"
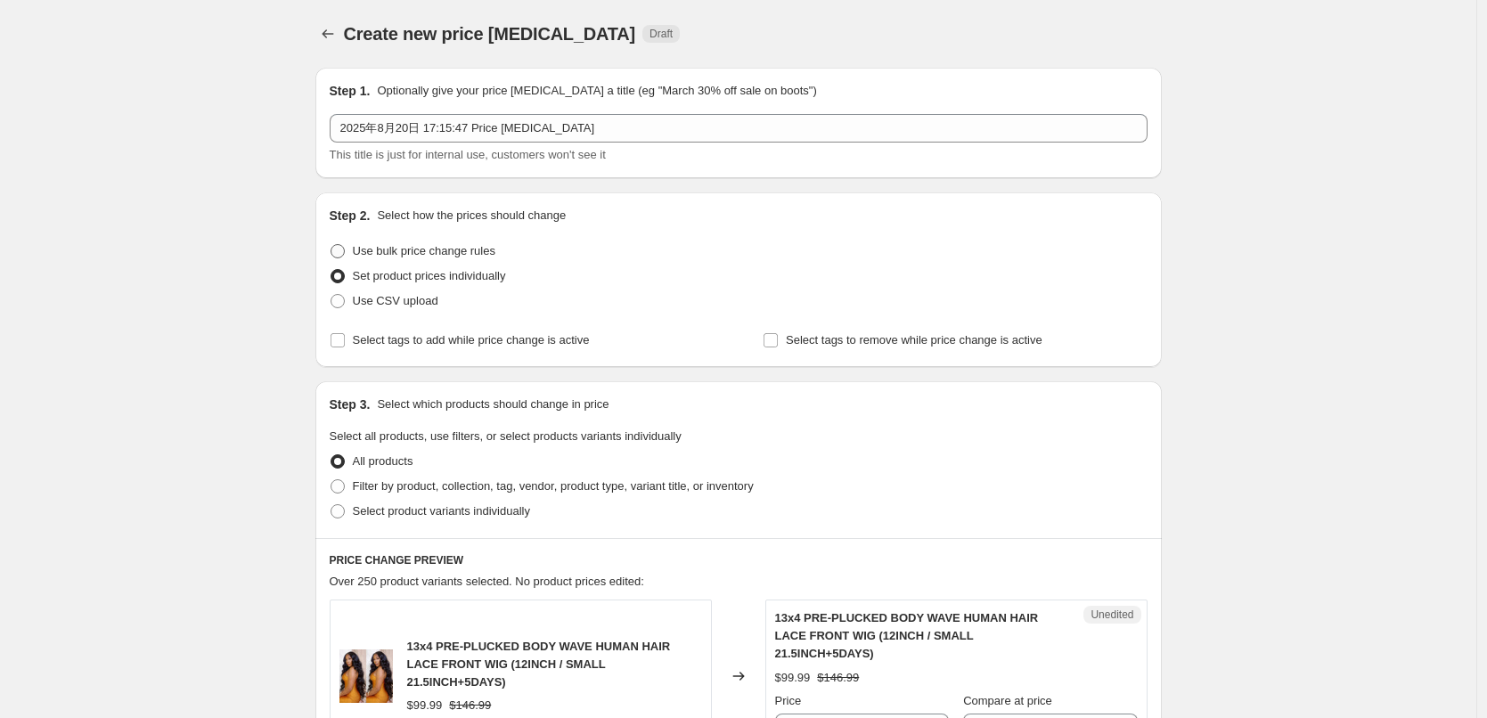
click at [350, 254] on label "Use bulk price change rules" at bounding box center [413, 251] width 166 height 25
click at [332, 245] on input "Use bulk price change rules" at bounding box center [331, 244] width 1 height 1
radio input "true"
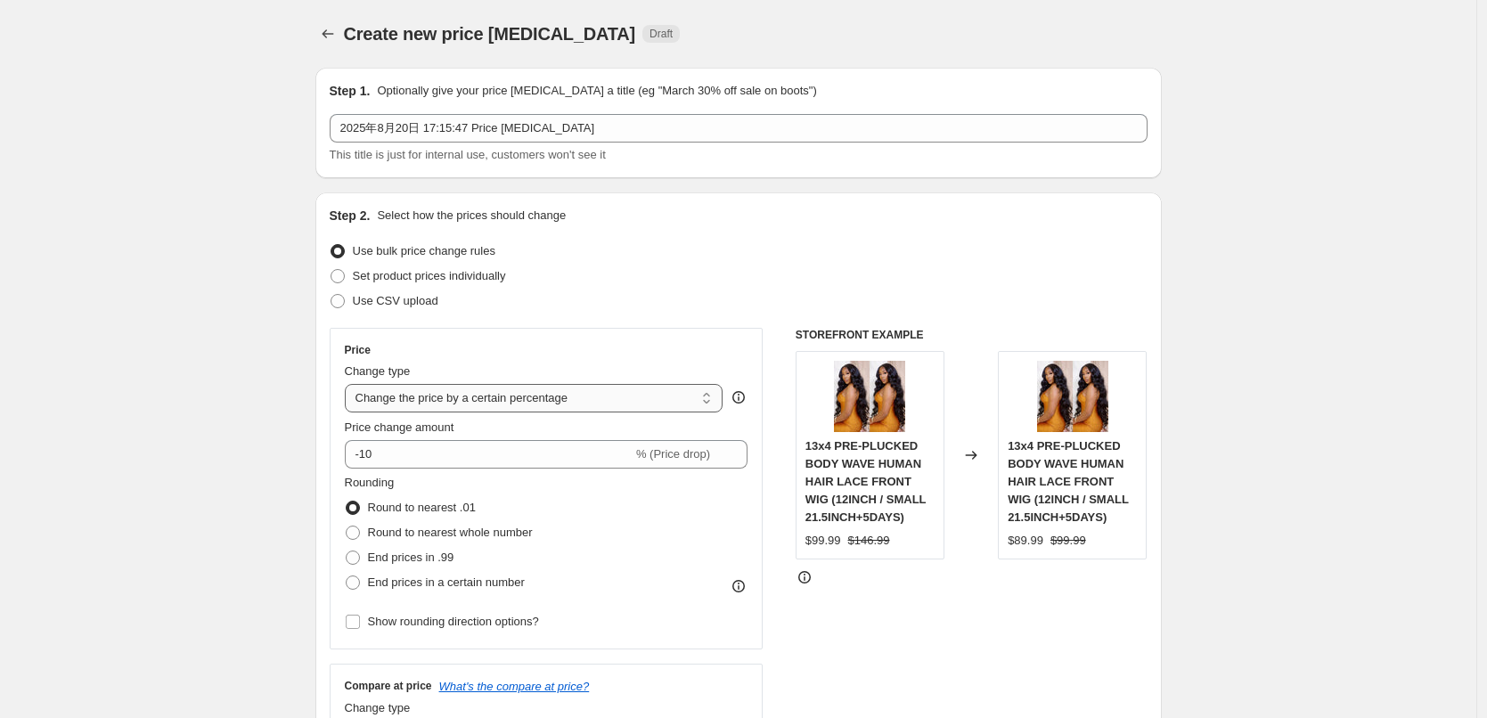
click at [424, 399] on select "Change the price to a certain amount Change the price by a certain amount Chang…" at bounding box center [534, 398] width 379 height 29
select select "no_change"
click at [349, 384] on select "Change the price to a certain amount Change the price by a certain amount Chang…" at bounding box center [534, 398] width 379 height 29
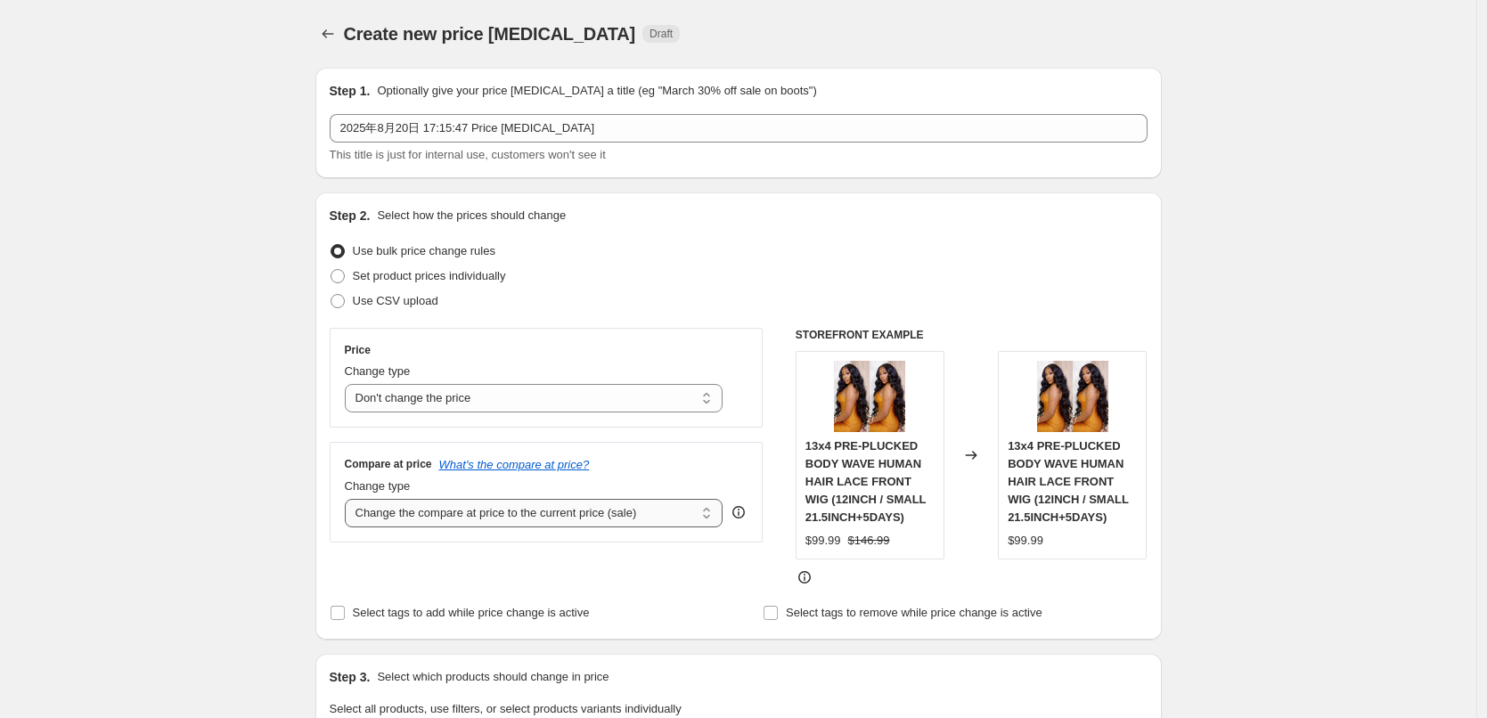
click at [415, 514] on select "Change the compare at price to the current price (sale) Change the compare at p…" at bounding box center [534, 513] width 379 height 29
select select "pp"
click at [349, 499] on select "Change the compare at price to the current price (sale) Change the compare at p…" at bounding box center [534, 513] width 379 height 29
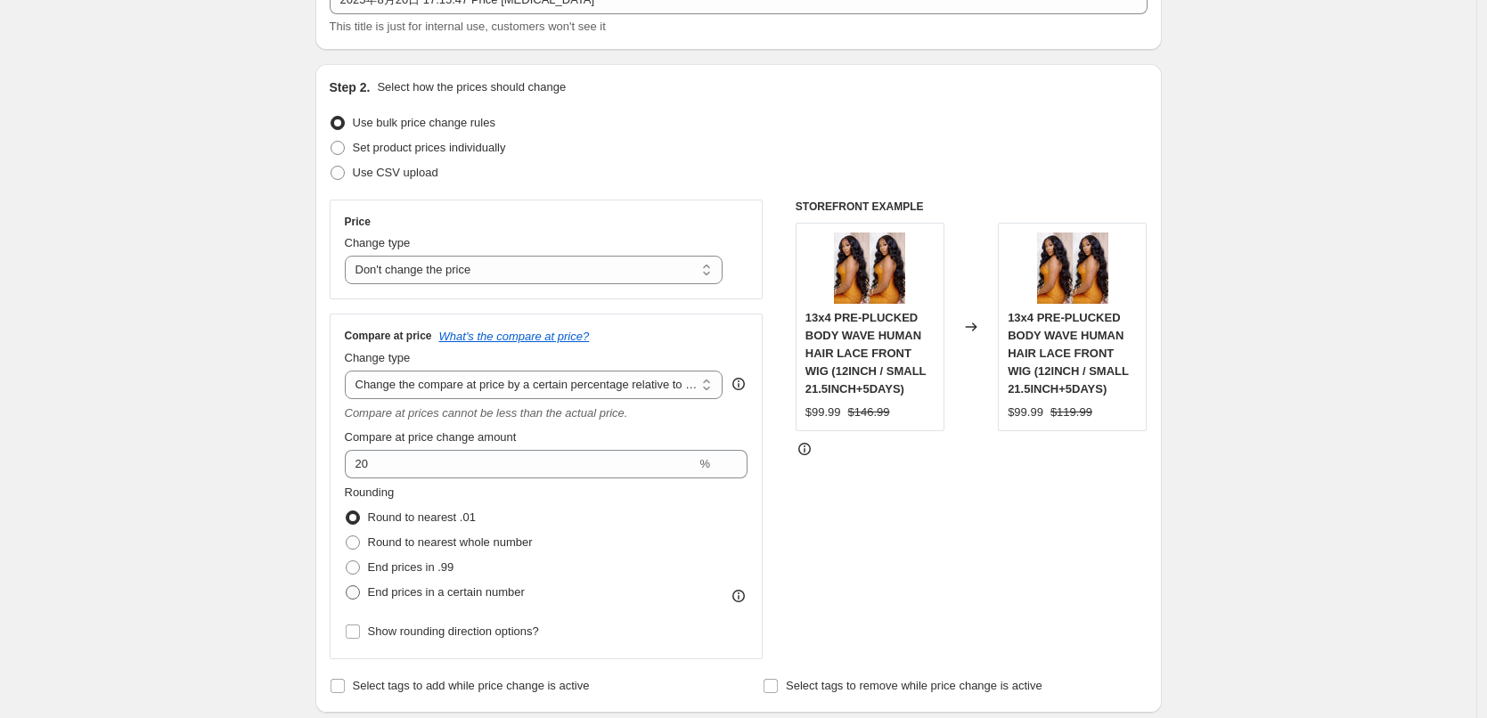
scroll to position [178, 0]
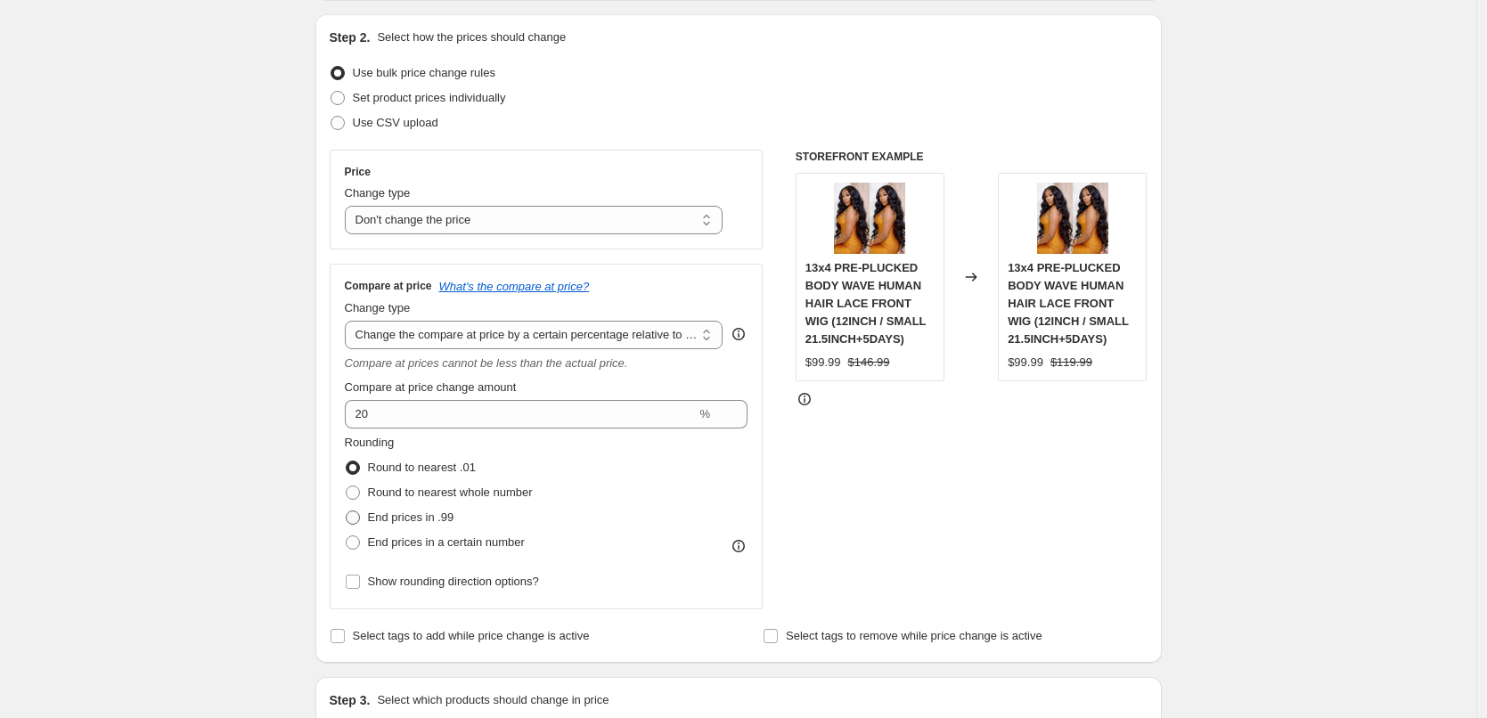
click at [360, 519] on span at bounding box center [353, 518] width 14 height 14
click at [347, 512] on input "End prices in .99" at bounding box center [346, 511] width 1 height 1
radio input "true"
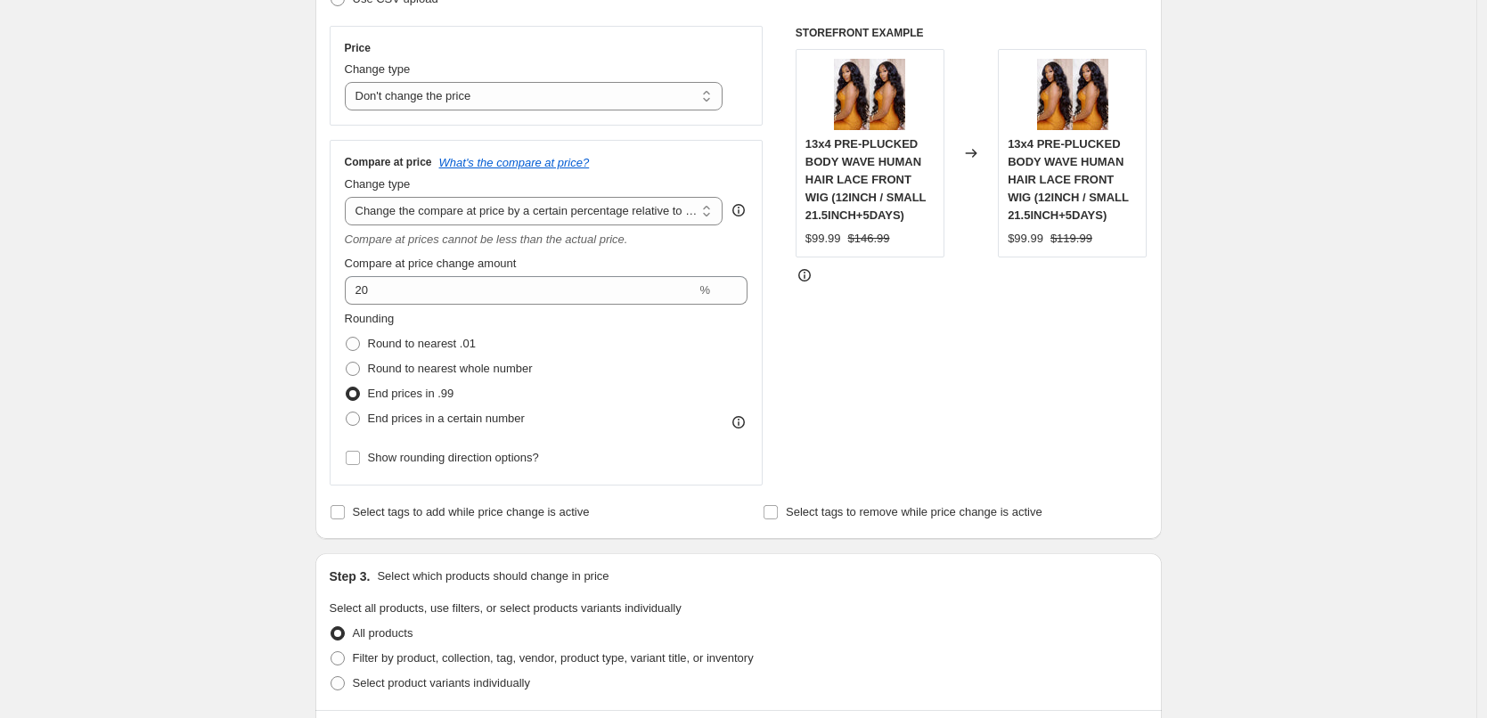
scroll to position [446, 0]
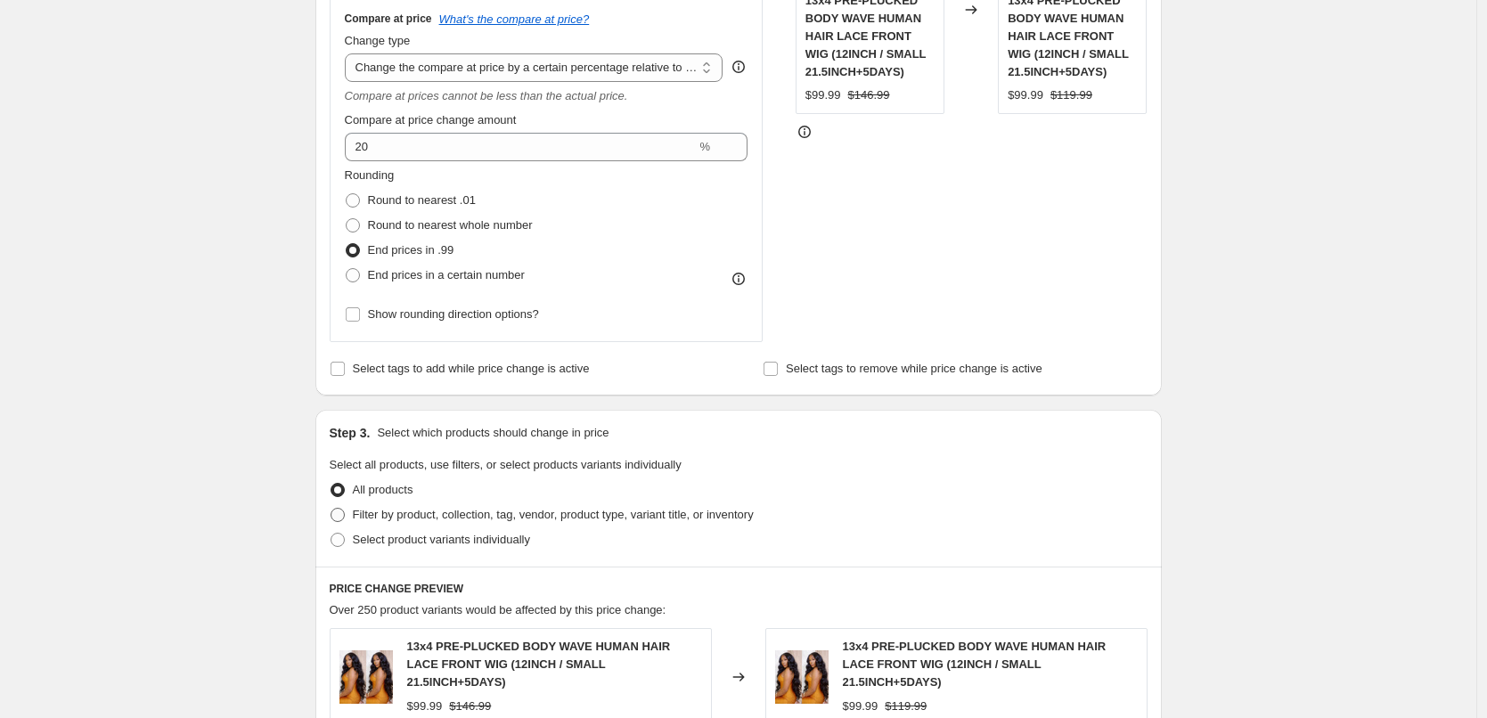
click at [421, 512] on span "Filter by product, collection, tag, vendor, product type, variant title, or inv…" at bounding box center [553, 514] width 401 height 13
click at [332, 509] on input "Filter by product, collection, tag, vendor, product type, variant title, or inv…" at bounding box center [331, 508] width 1 height 1
radio input "true"
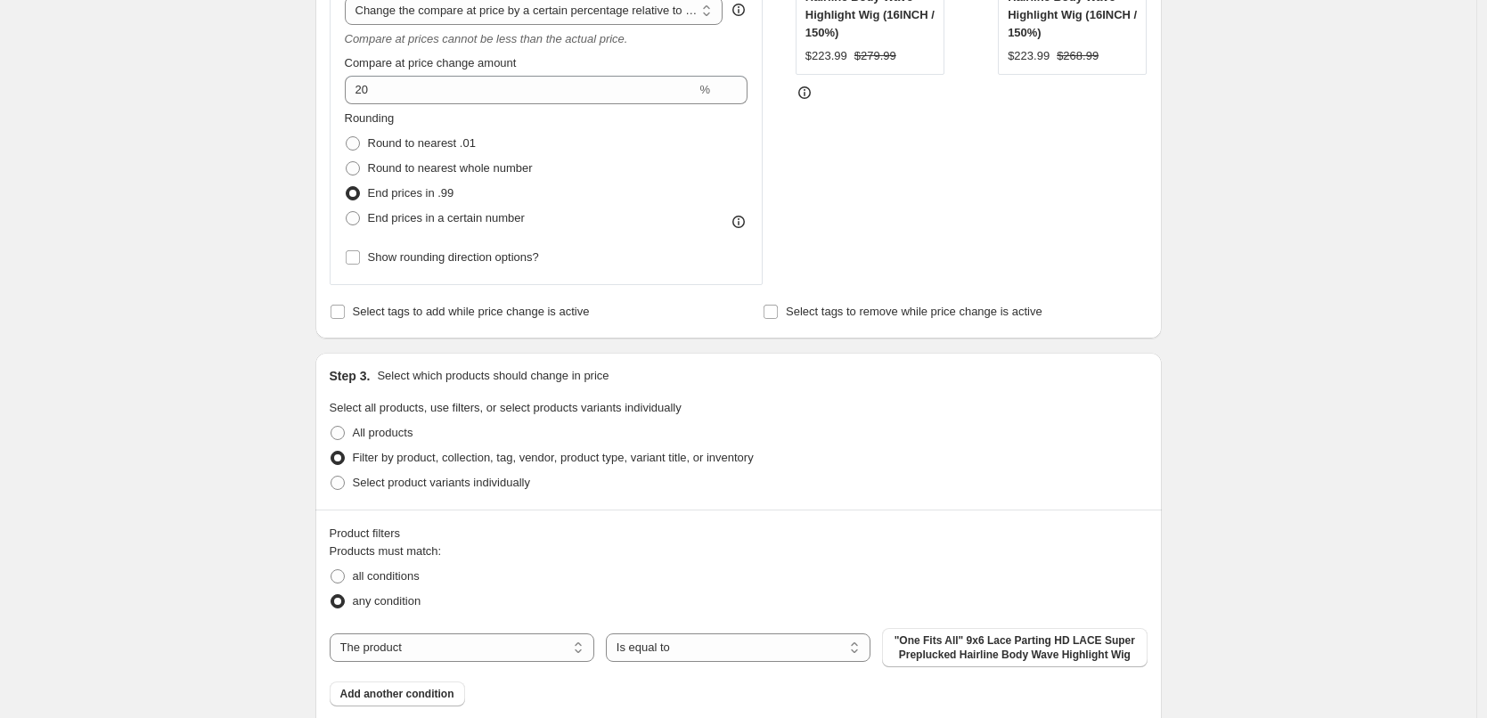
scroll to position [535, 0]
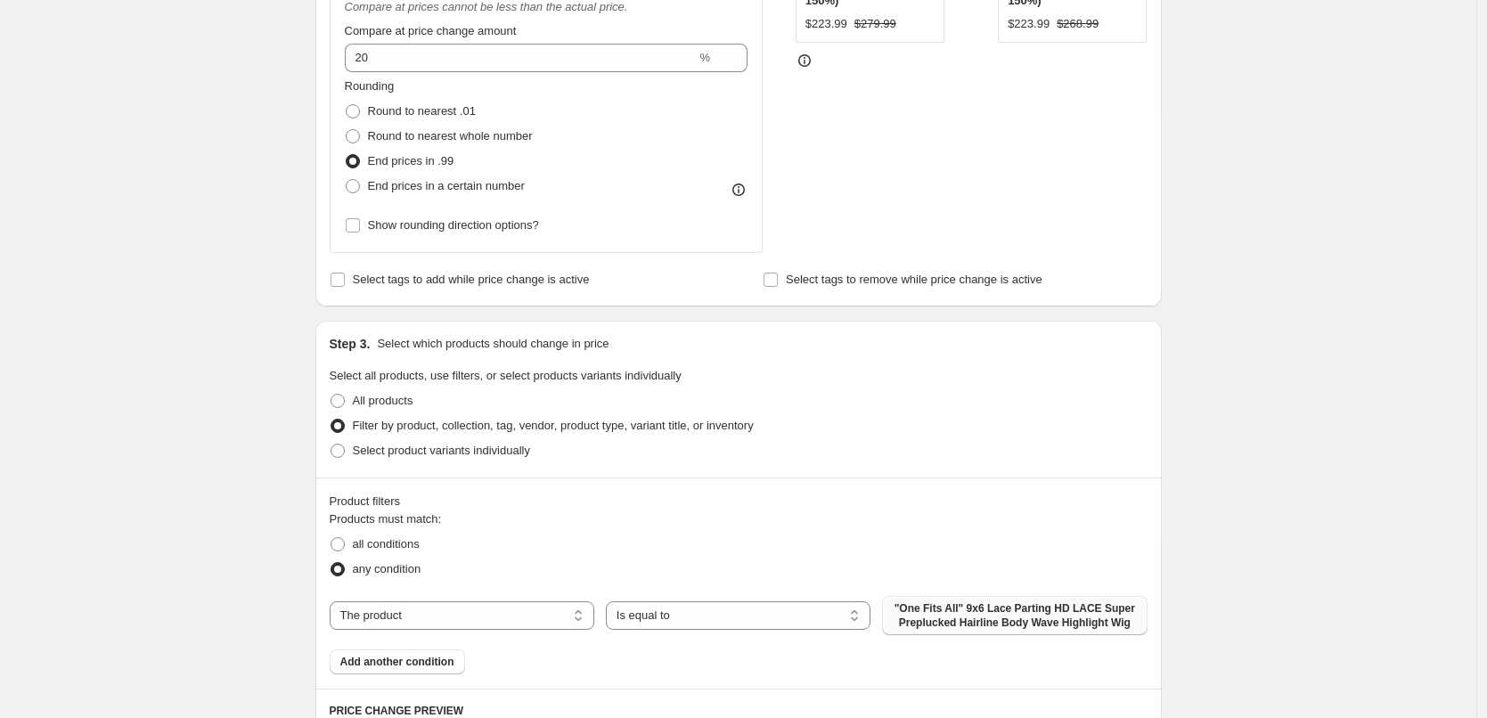
click at [936, 619] on span ""One Fits All" 9x6 Lace Parting HD LACE Super Preplucked Hairline Body Wave Hig…" at bounding box center [1014, 616] width 243 height 29
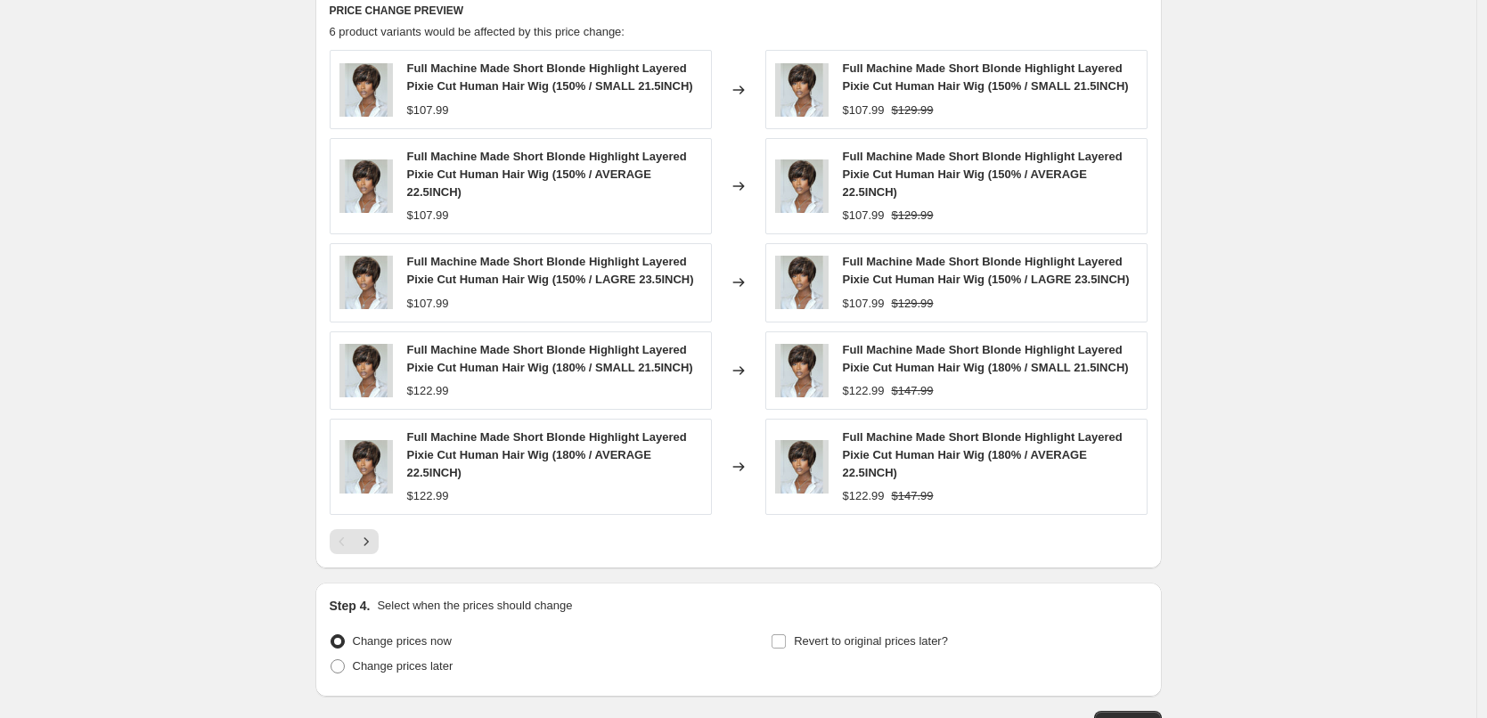
scroll to position [1363, 0]
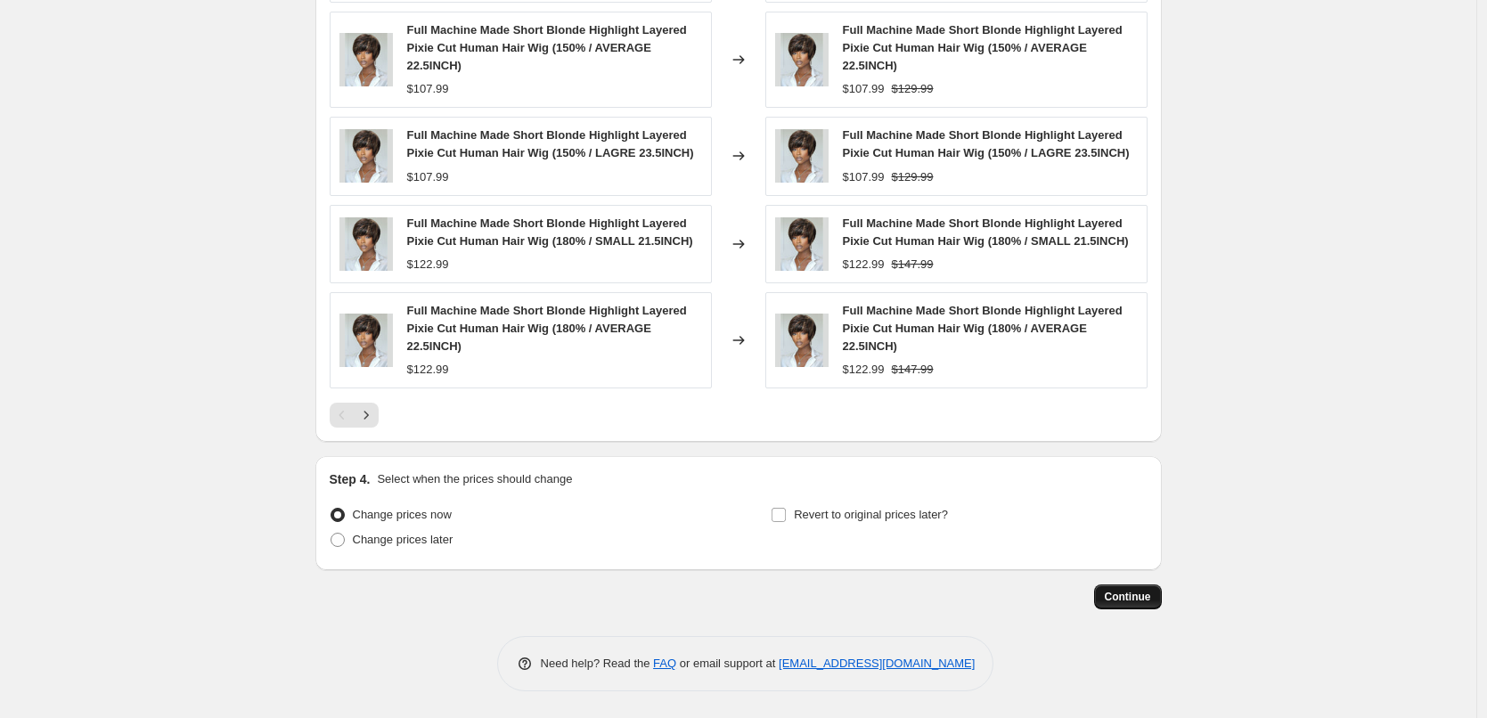
click at [1123, 603] on span "Continue" at bounding box center [1128, 597] width 46 height 14
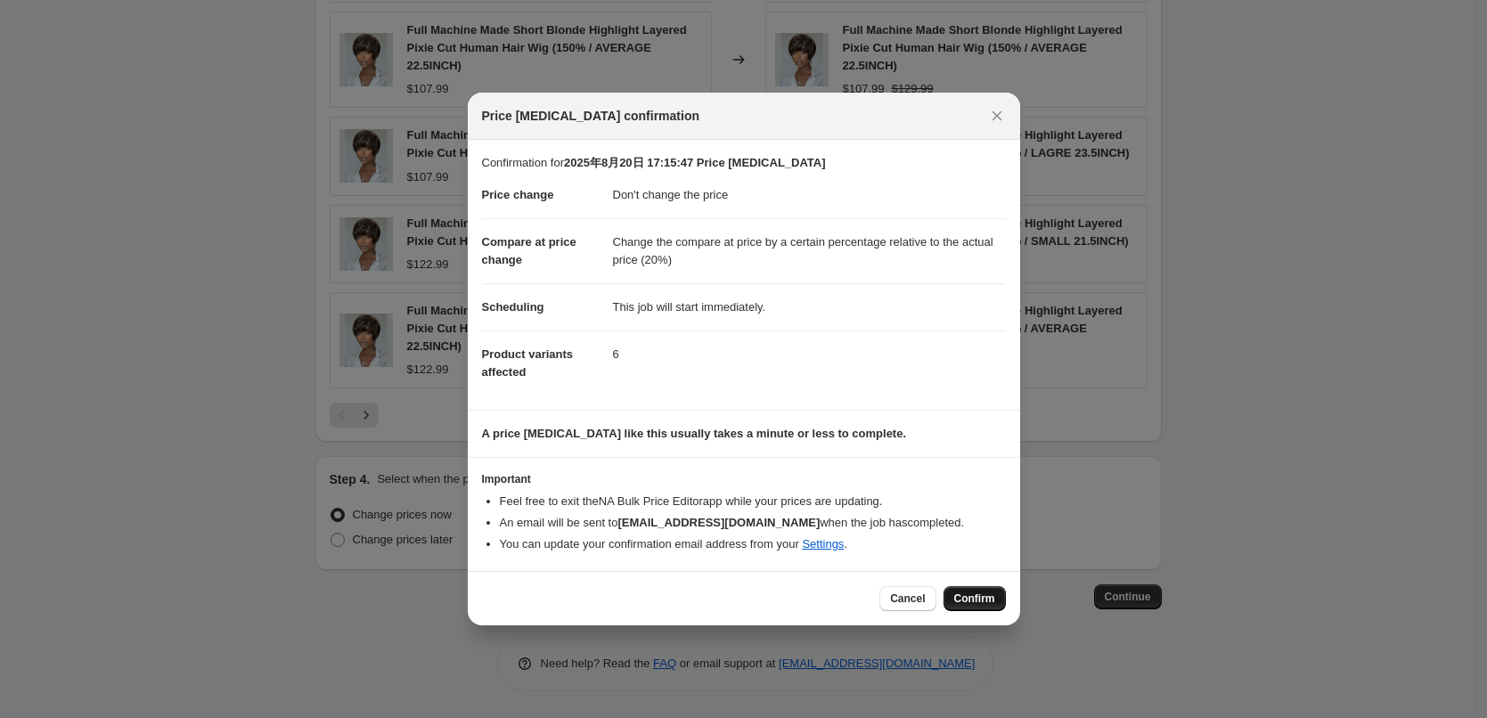
click at [970, 600] on span "Confirm" at bounding box center [974, 599] width 41 height 14
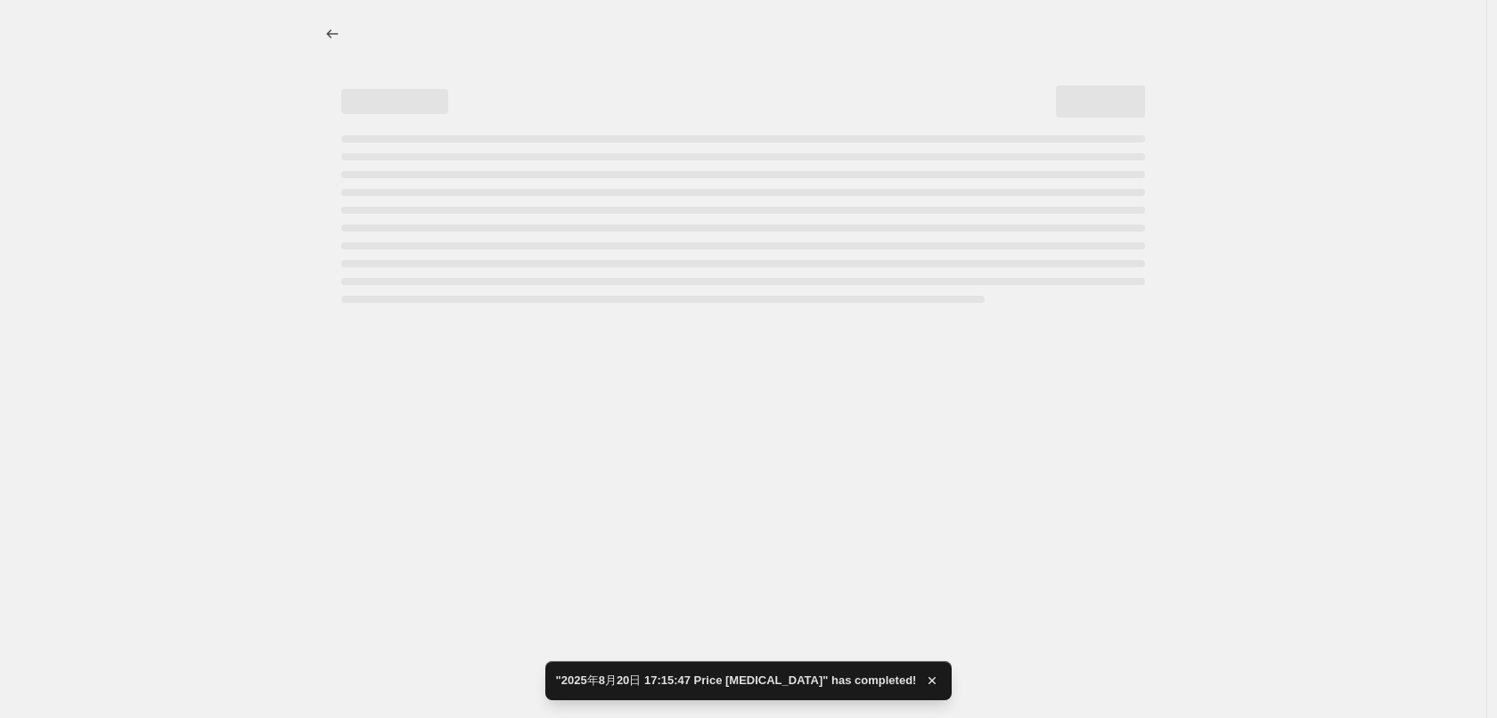
select select "no_change"
select select "pp"
